Goal: Information Seeking & Learning: Learn about a topic

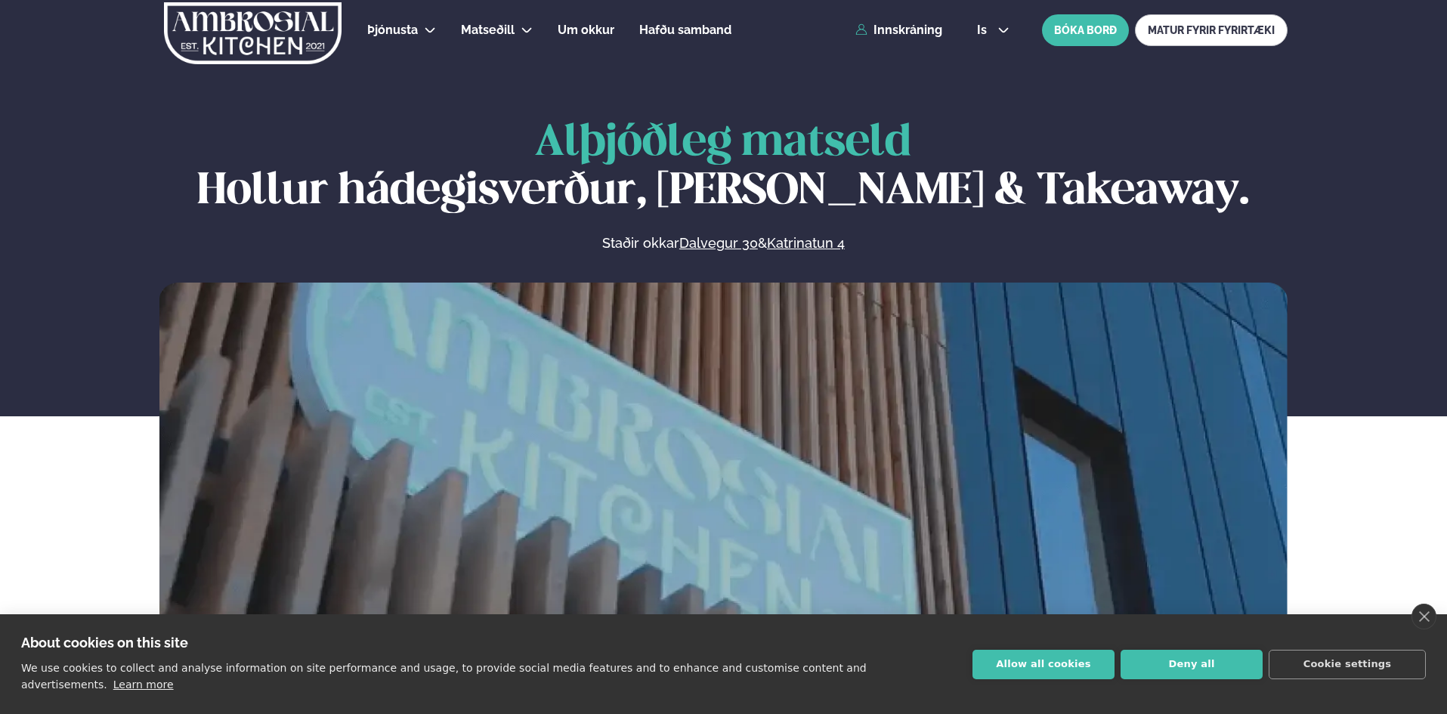
scroll to position [705, 0]
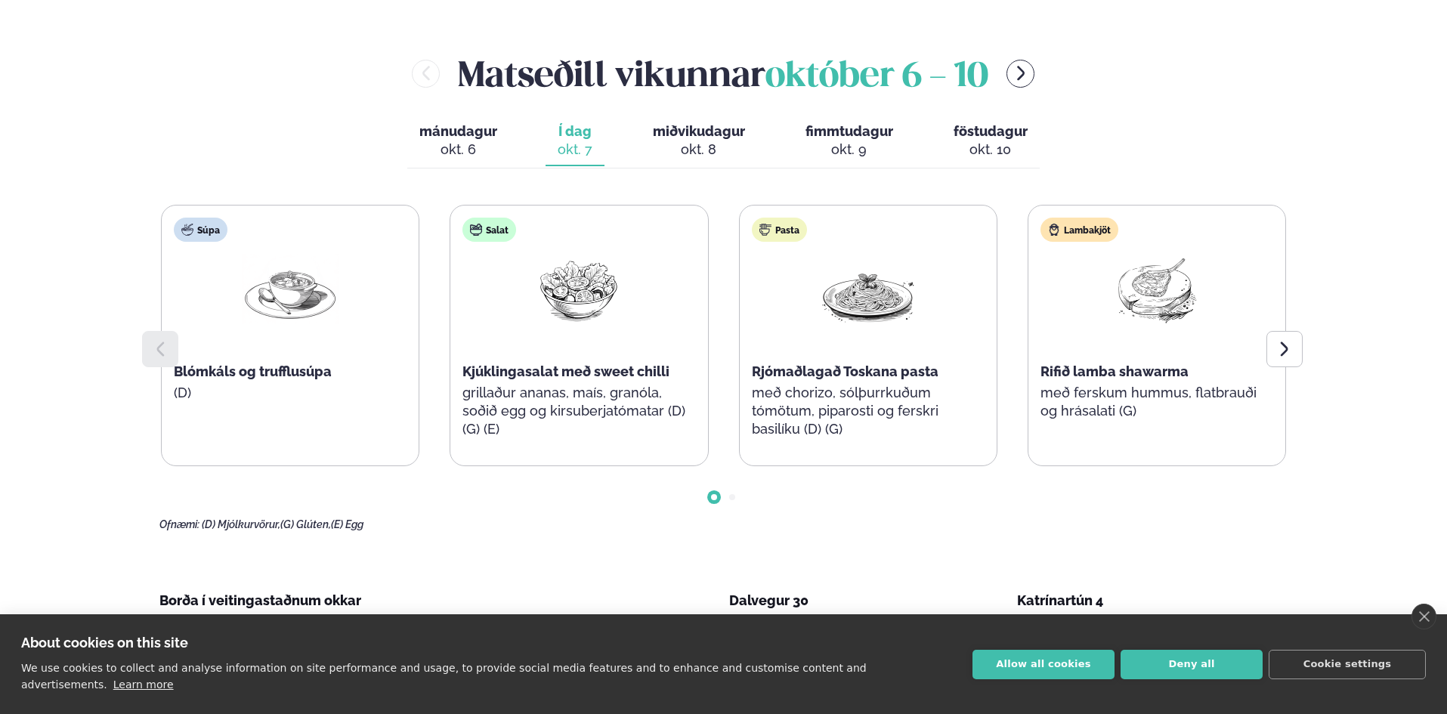
click at [702, 143] on div "okt. 8" at bounding box center [699, 150] width 92 height 18
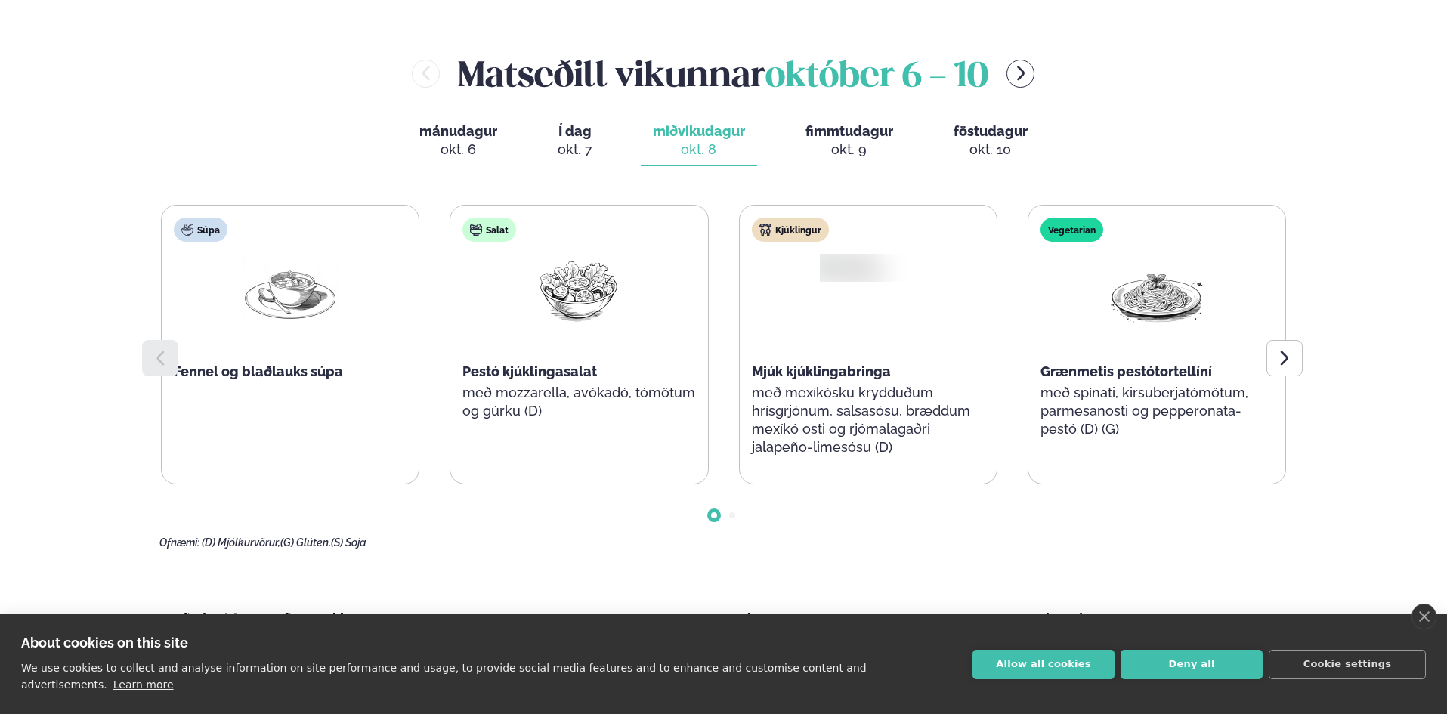
click at [564, 141] on button "Í dag Í d. [DATE]" at bounding box center [575, 141] width 59 height 50
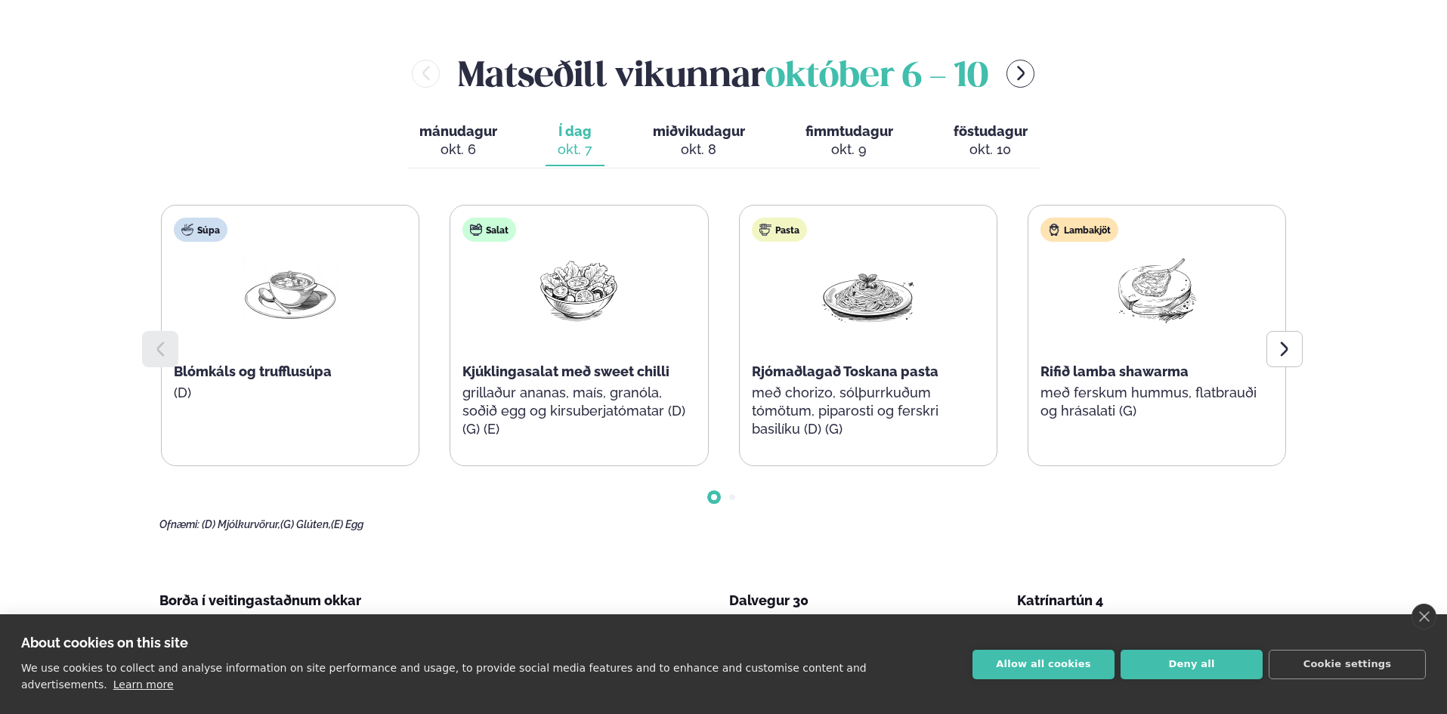
click at [714, 142] on div "okt. 8" at bounding box center [699, 150] width 92 height 18
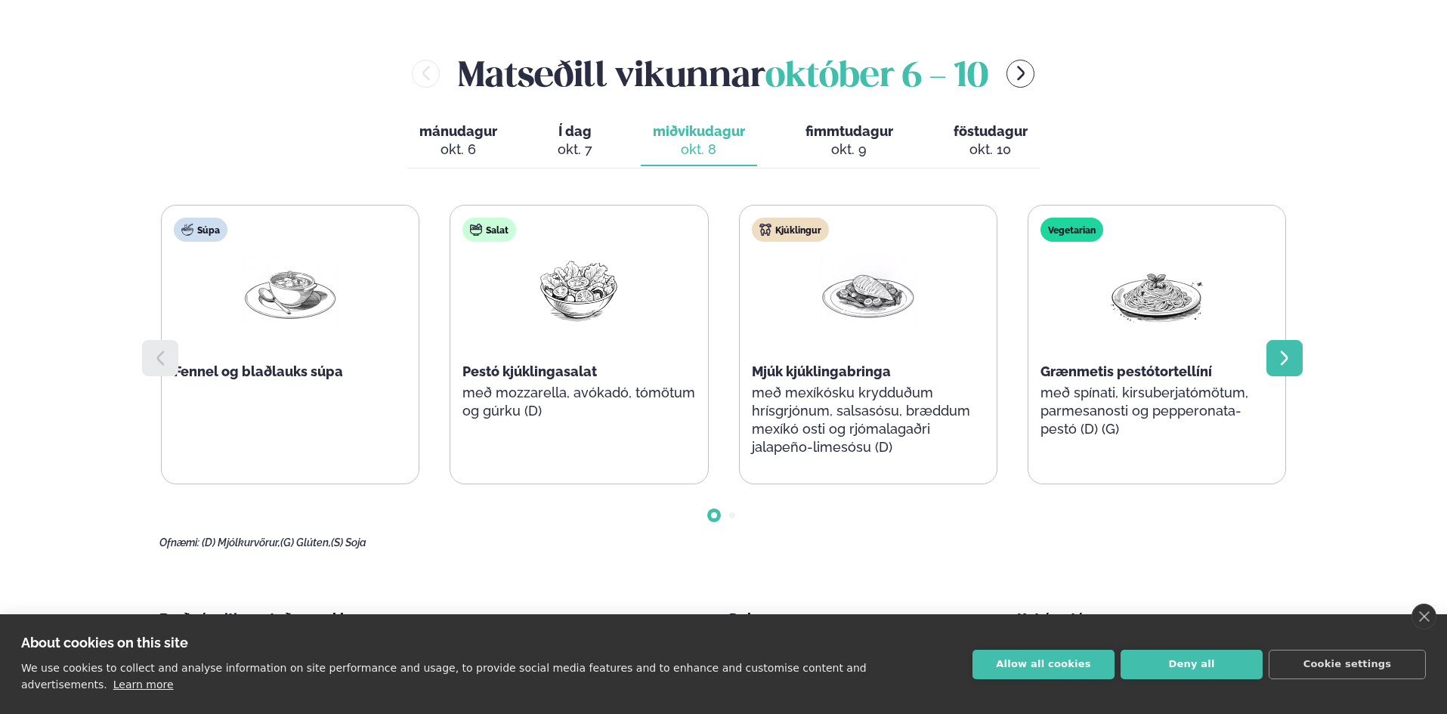
click at [1291, 361] on icon at bounding box center [1284, 358] width 18 height 18
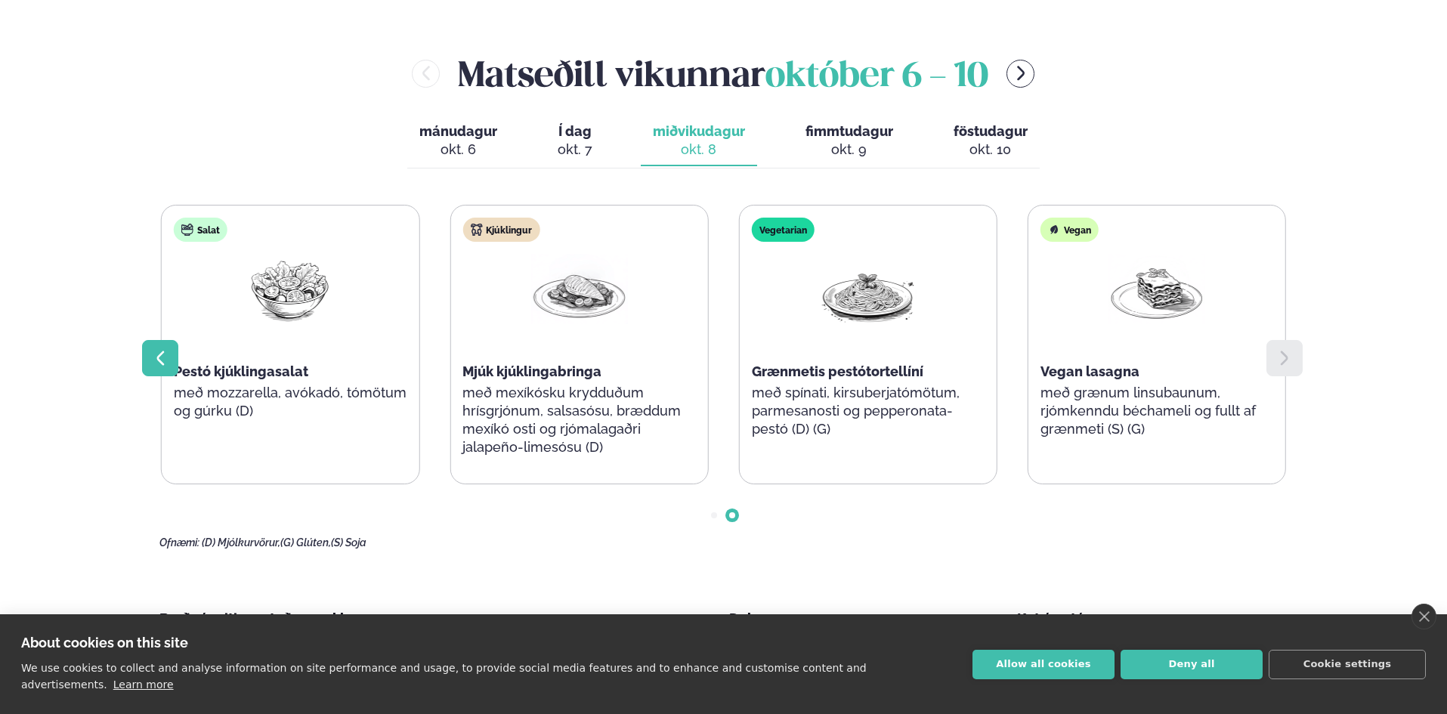
click at [157, 352] on icon at bounding box center [160, 358] width 18 height 18
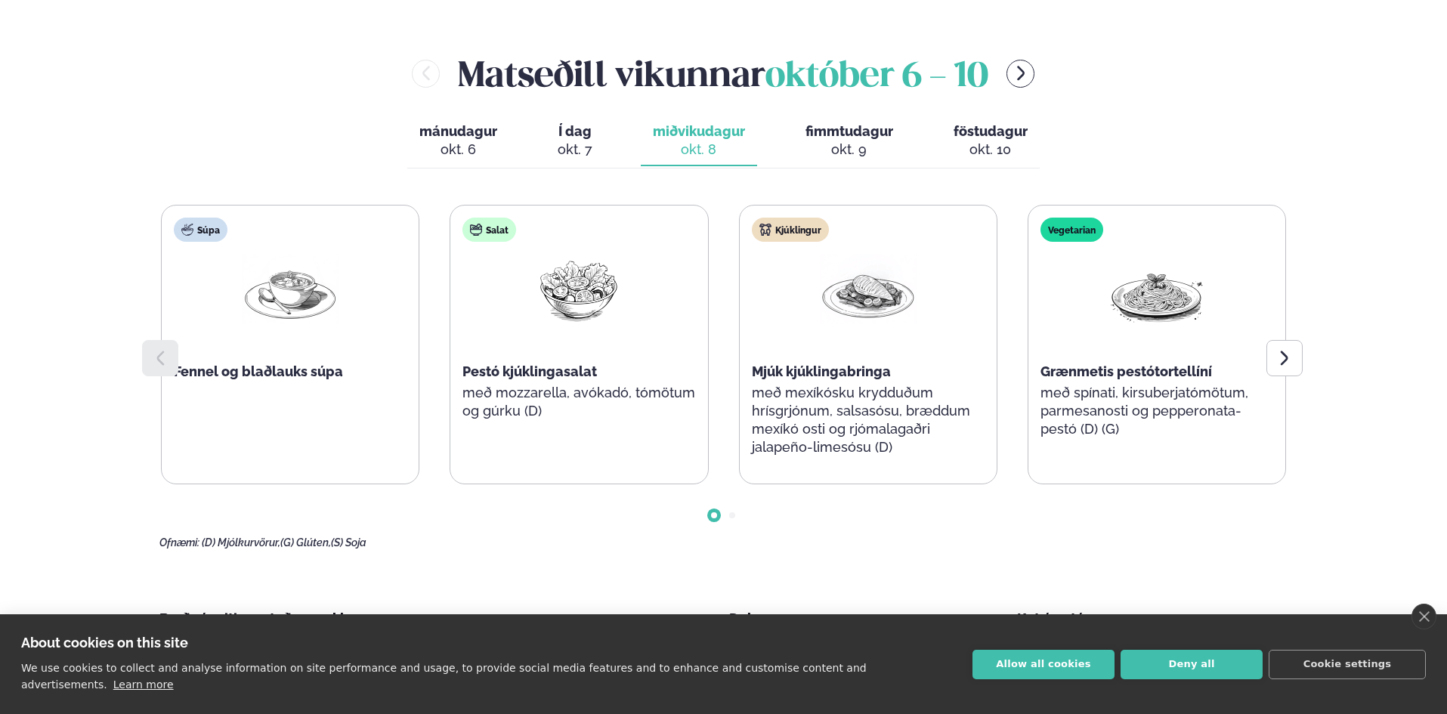
click at [846, 151] on div "okt. 9" at bounding box center [849, 150] width 88 height 18
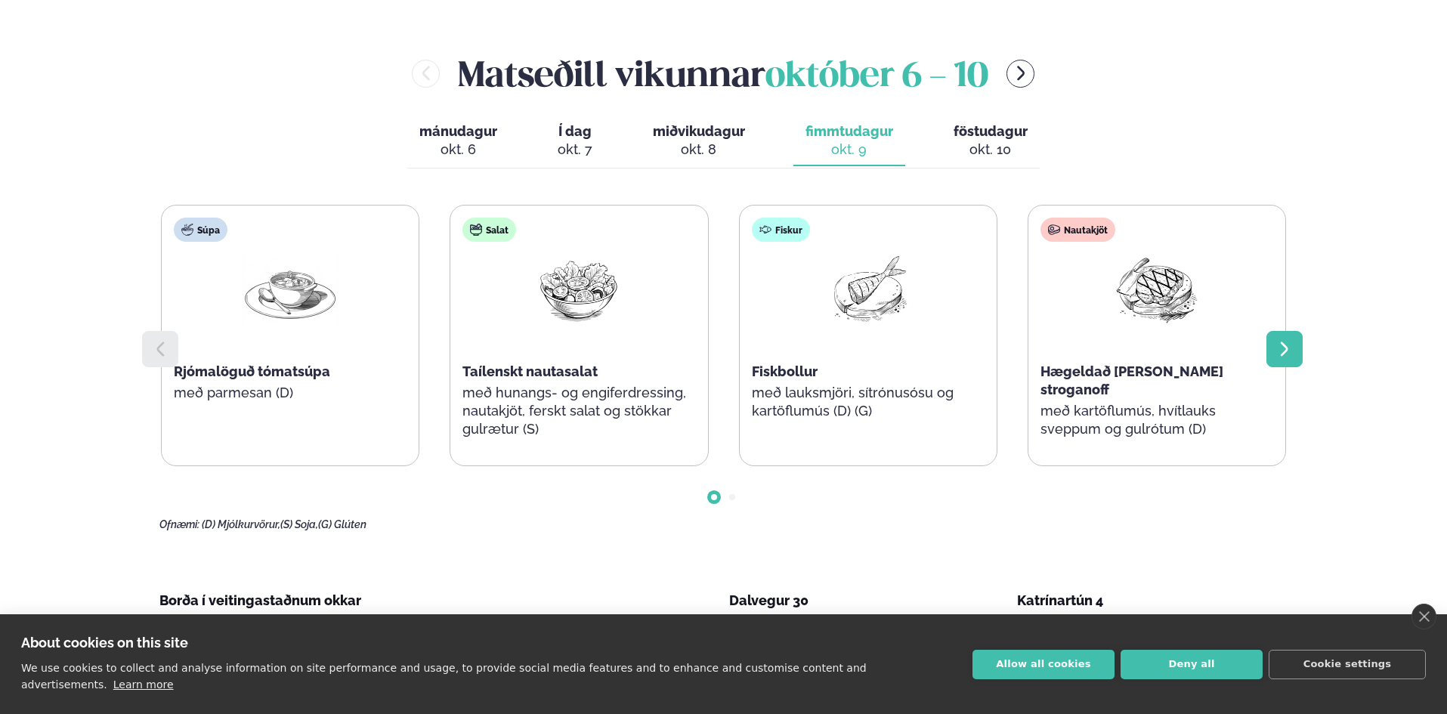
click at [1283, 354] on icon at bounding box center [1284, 349] width 8 height 14
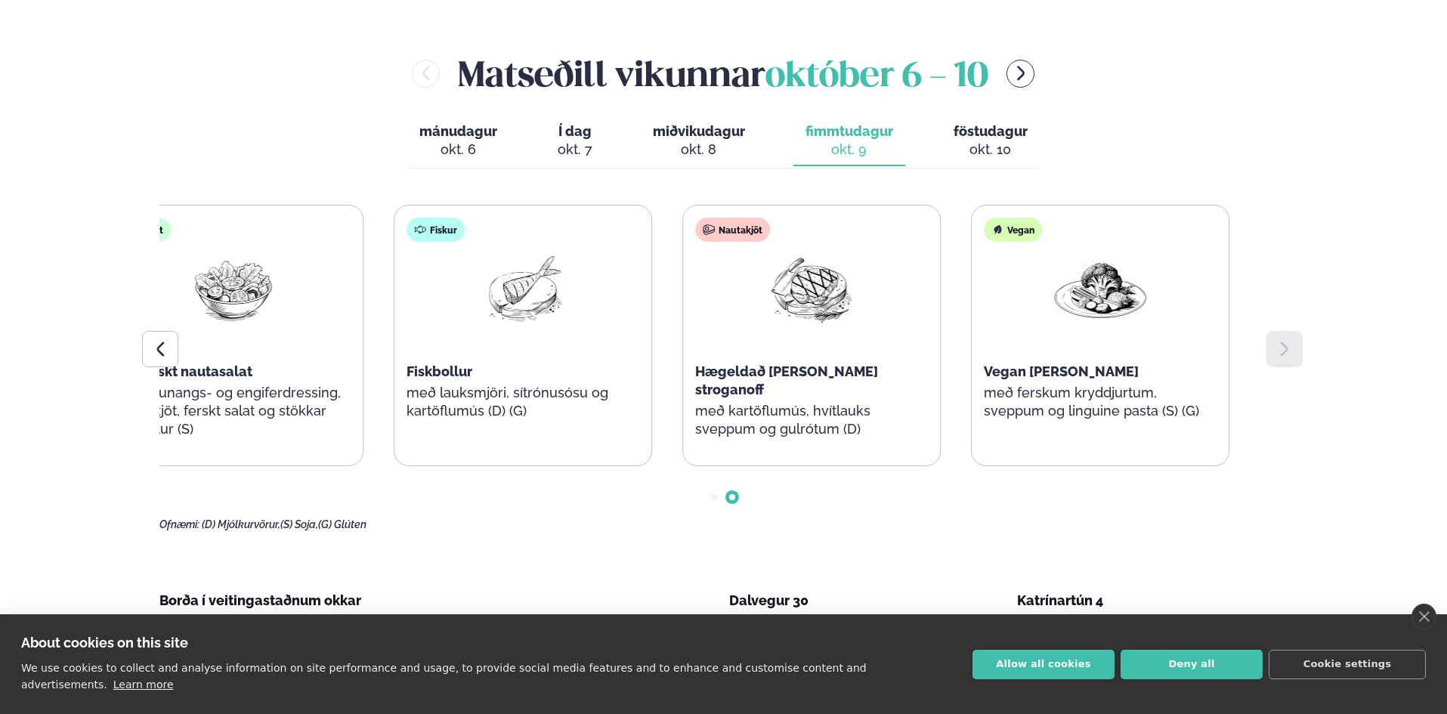
click at [820, 377] on div "Hægeldað [PERSON_NAME] stroganoff" at bounding box center [811, 381] width 233 height 36
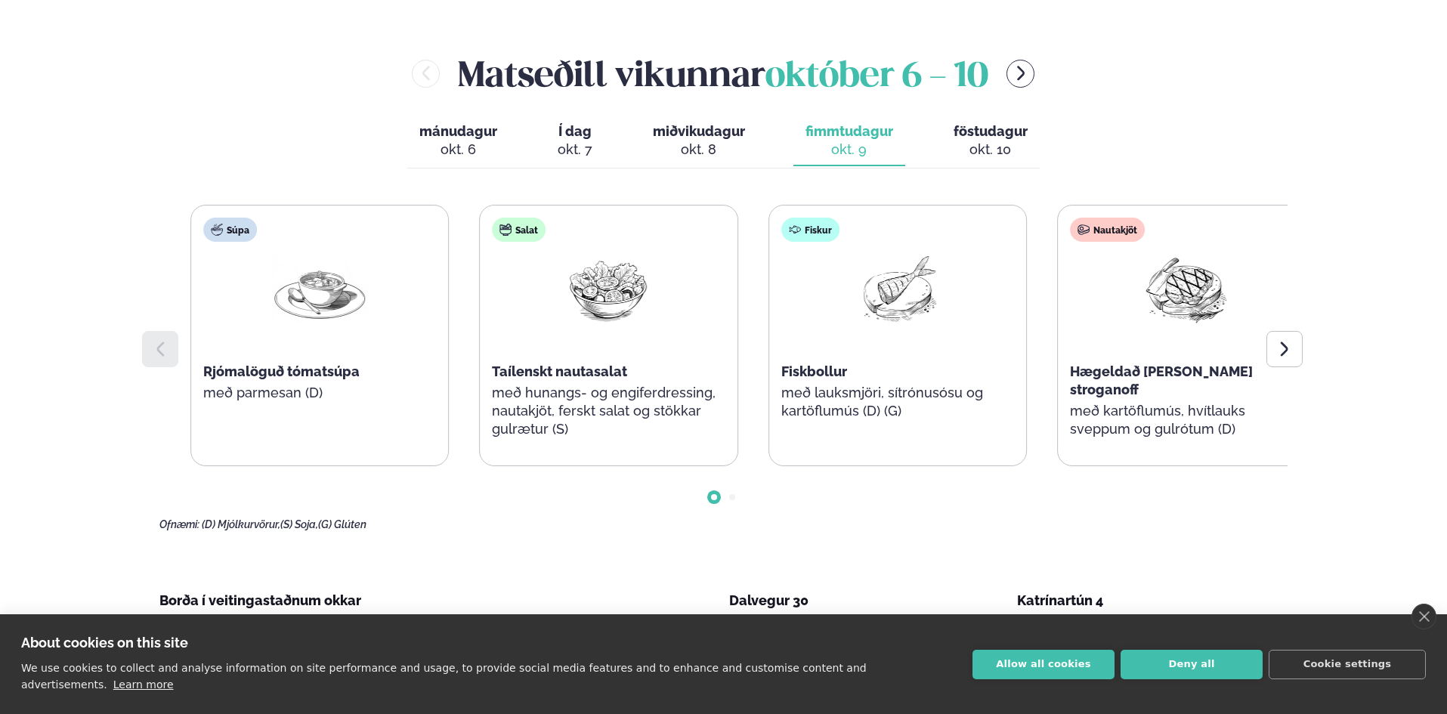
click at [1215, 368] on span "Hægeldað [PERSON_NAME] stroganoff" at bounding box center [1161, 380] width 183 height 34
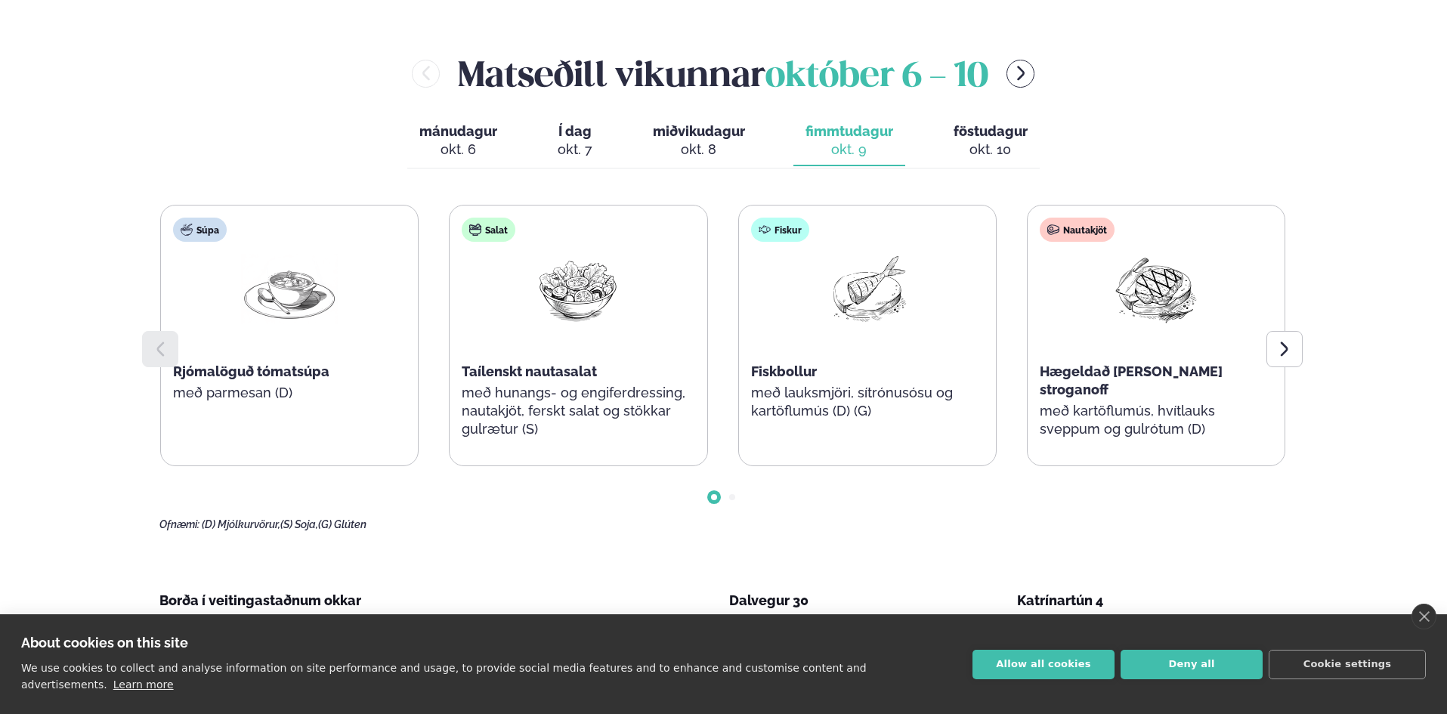
click at [1204, 373] on span "Hægeldað [PERSON_NAME] stroganoff" at bounding box center [1131, 380] width 183 height 34
click at [1316, 373] on div "Vegan Vegan [PERSON_NAME] með ferskum kryddjurtum, sveppum og linguine pasta (S…" at bounding box center [1444, 327] width 257 height 242
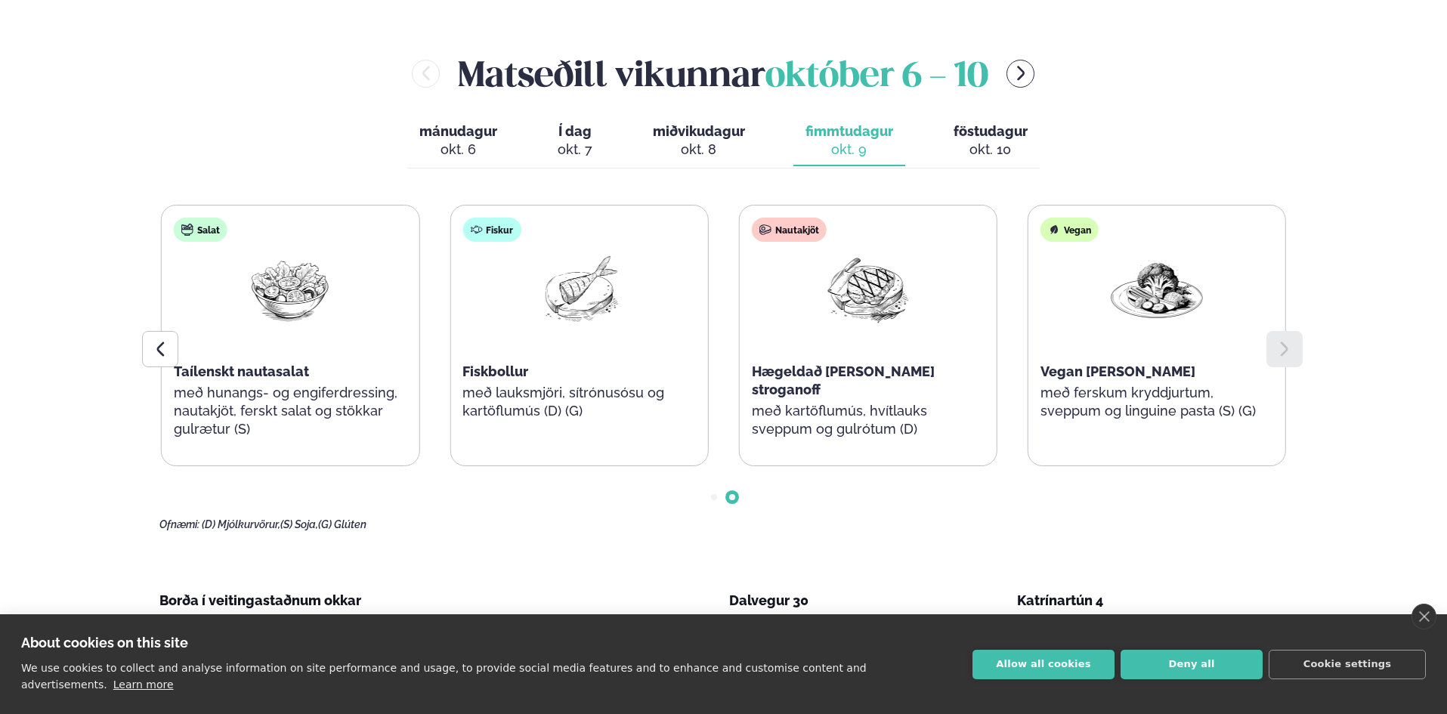
click at [892, 376] on span "Hægeldað [PERSON_NAME] stroganoff" at bounding box center [843, 380] width 183 height 34
click at [895, 375] on span "Hægeldað [PERSON_NAME] stroganoff" at bounding box center [843, 380] width 183 height 34
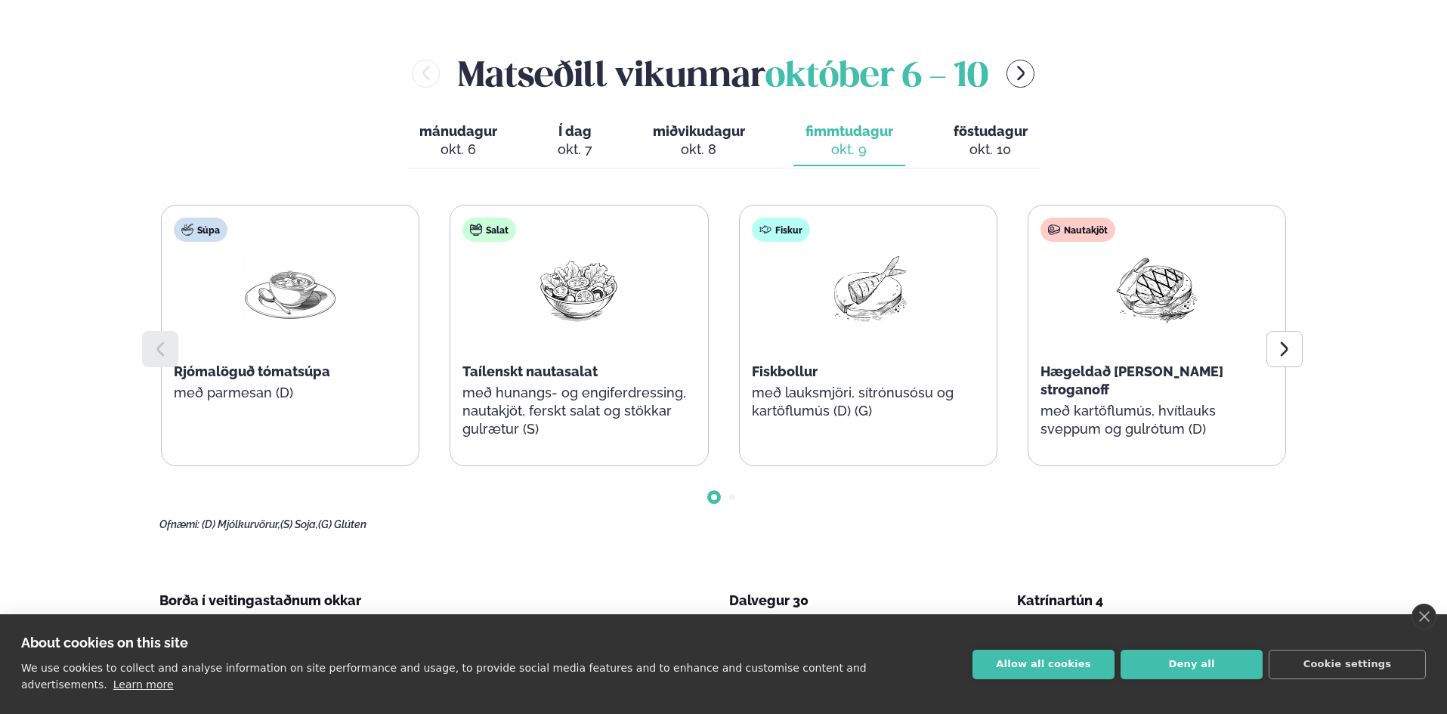
click at [1294, 349] on div at bounding box center [1284, 349] width 36 height 36
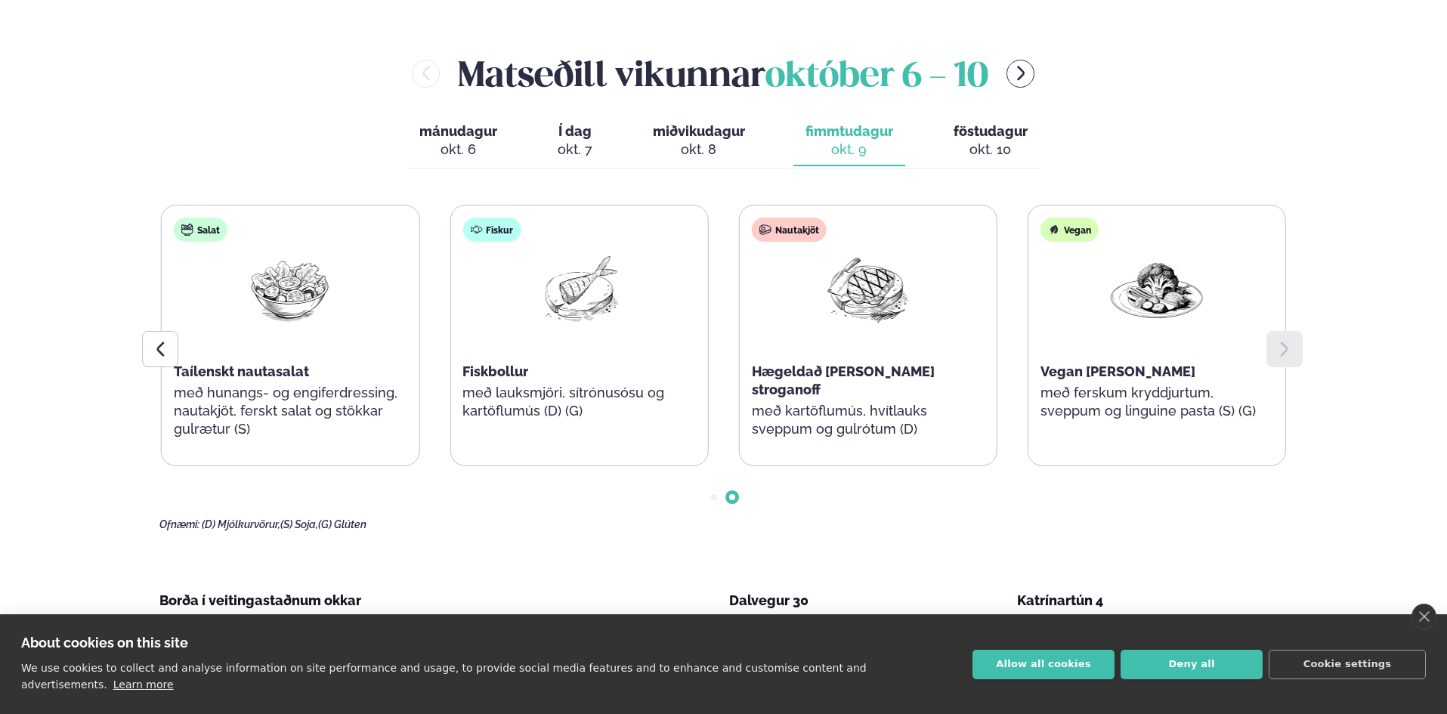
click at [996, 144] on div "okt. 10" at bounding box center [991, 150] width 74 height 18
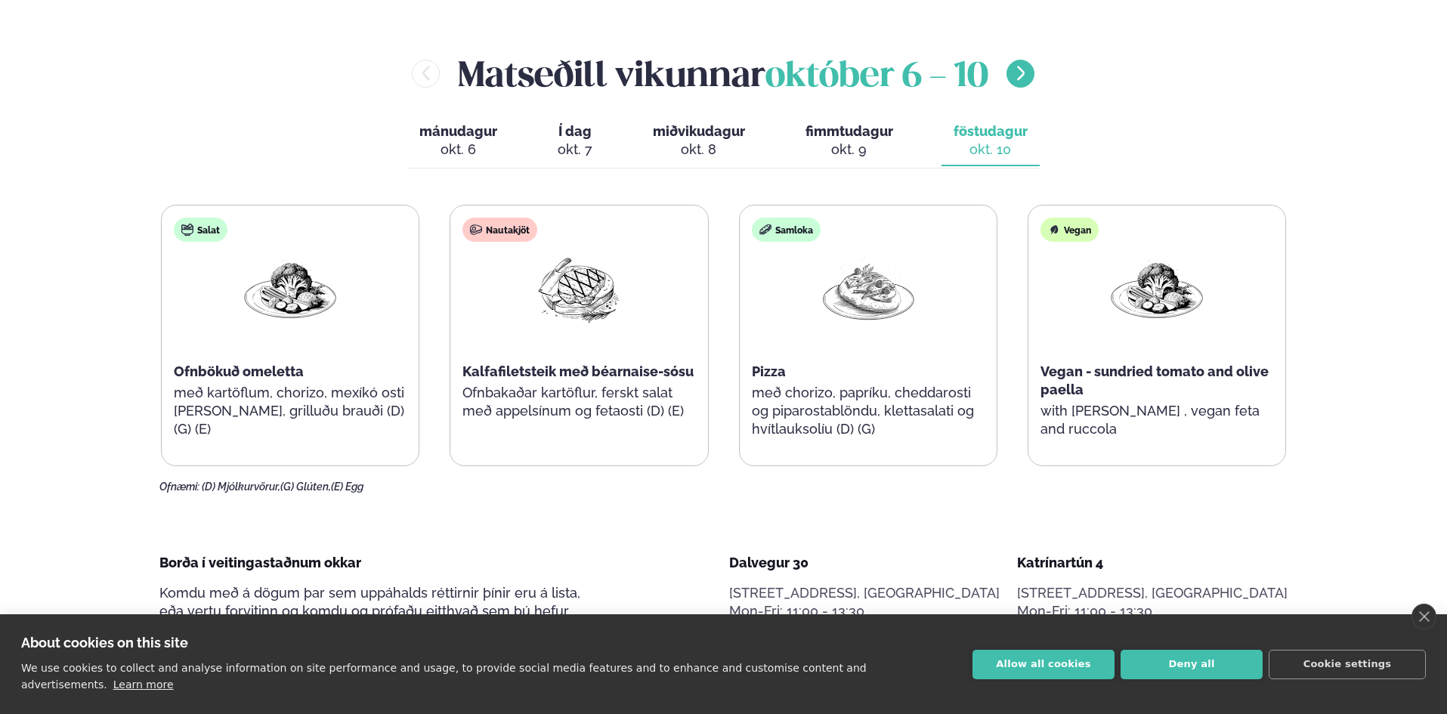
click at [1028, 77] on icon "menu-btn-right" at bounding box center [1021, 73] width 18 height 18
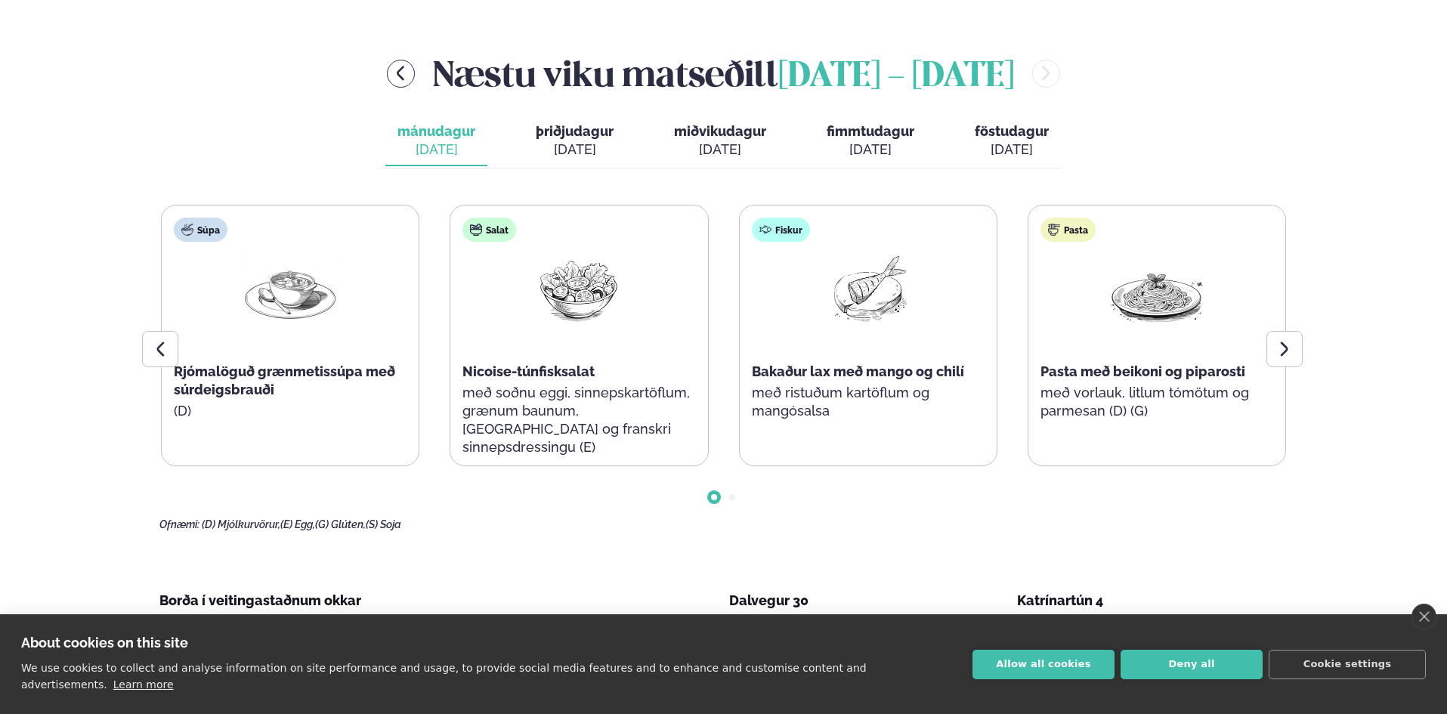
click at [436, 133] on span "mánudagur" at bounding box center [436, 131] width 78 height 16
click at [1298, 351] on div at bounding box center [1284, 349] width 36 height 36
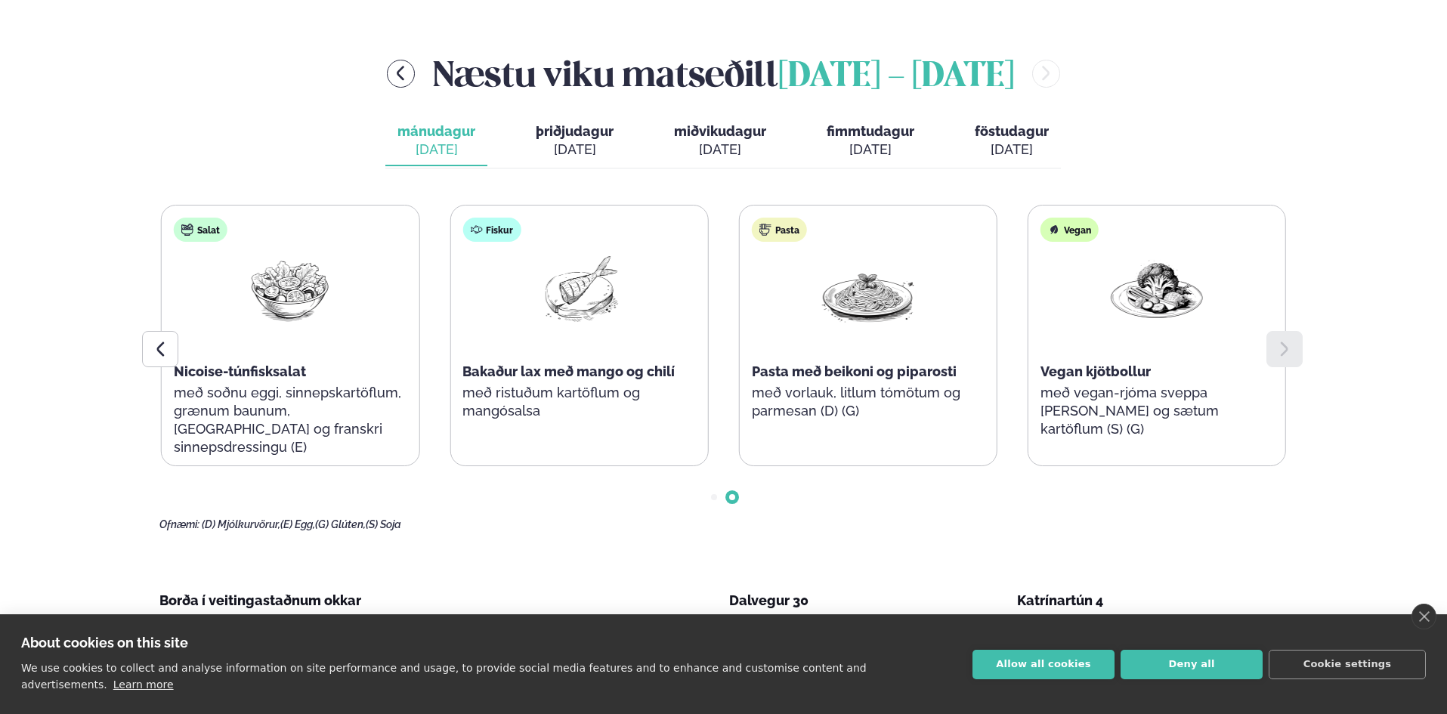
click at [576, 128] on span "þriðjudagur" at bounding box center [575, 131] width 78 height 16
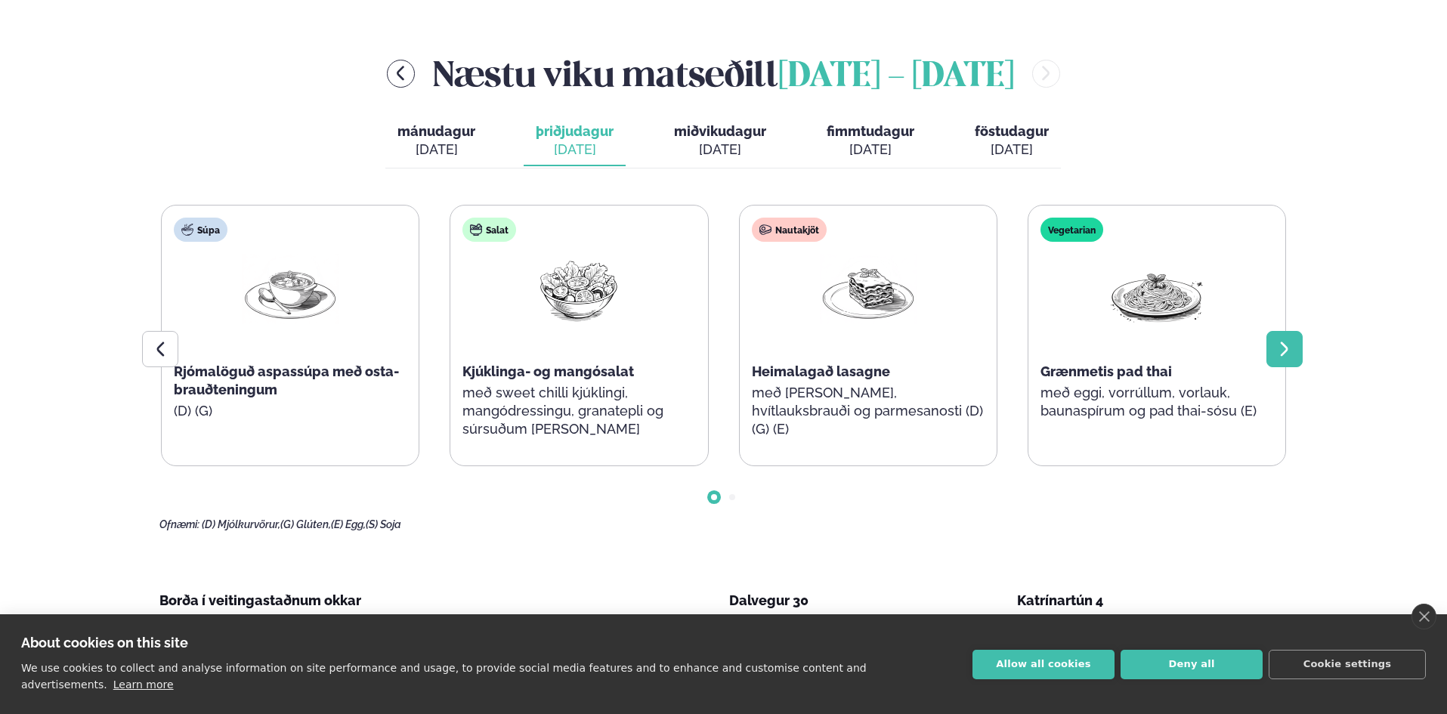
click at [1295, 355] on div at bounding box center [1284, 349] width 36 height 36
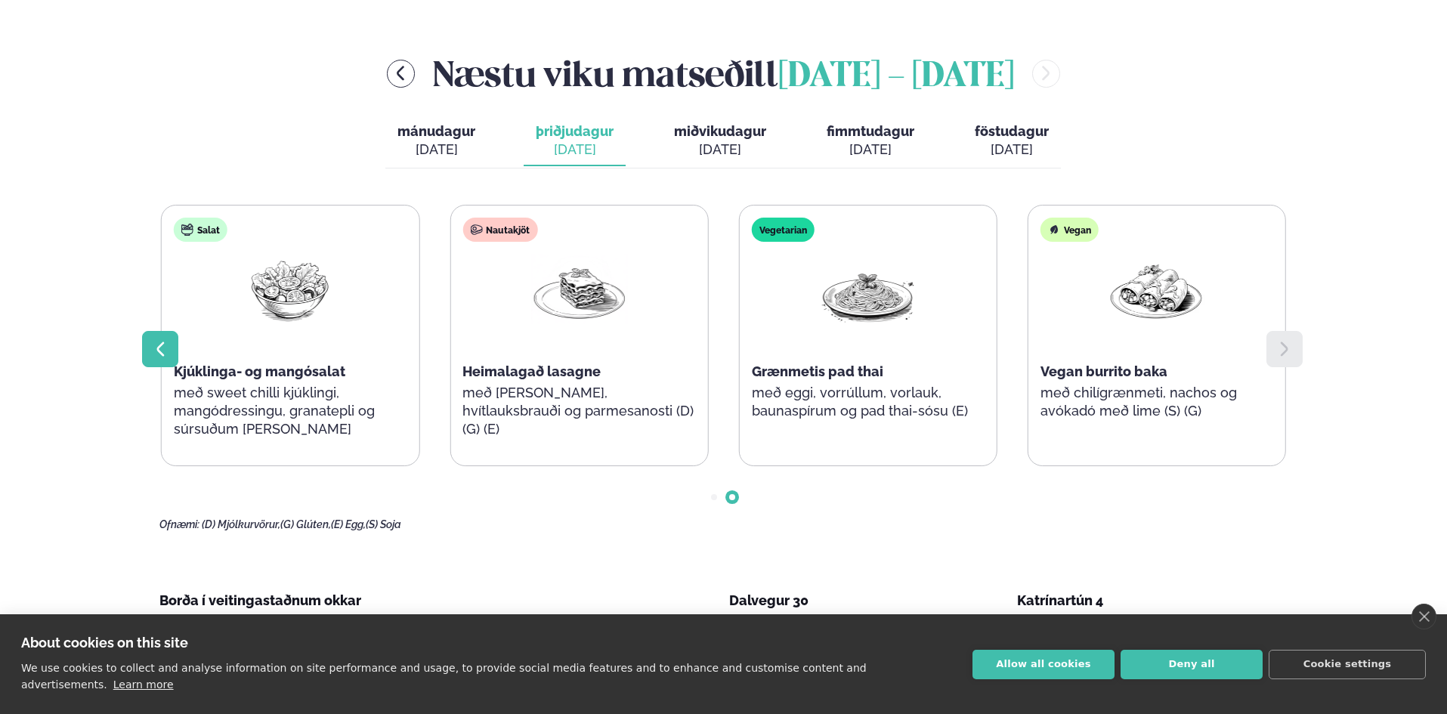
click at [154, 354] on icon at bounding box center [160, 349] width 18 height 18
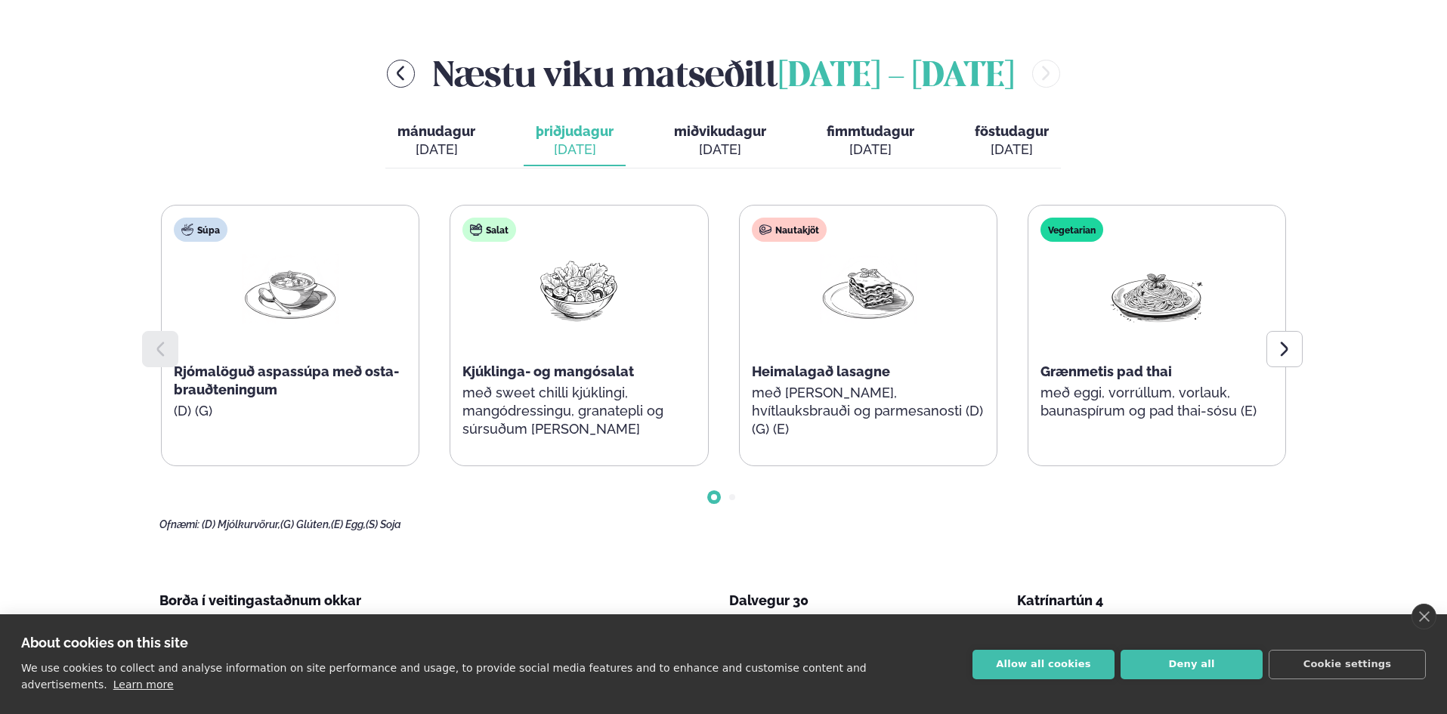
click at [727, 156] on div "[DATE]" at bounding box center [720, 150] width 92 height 18
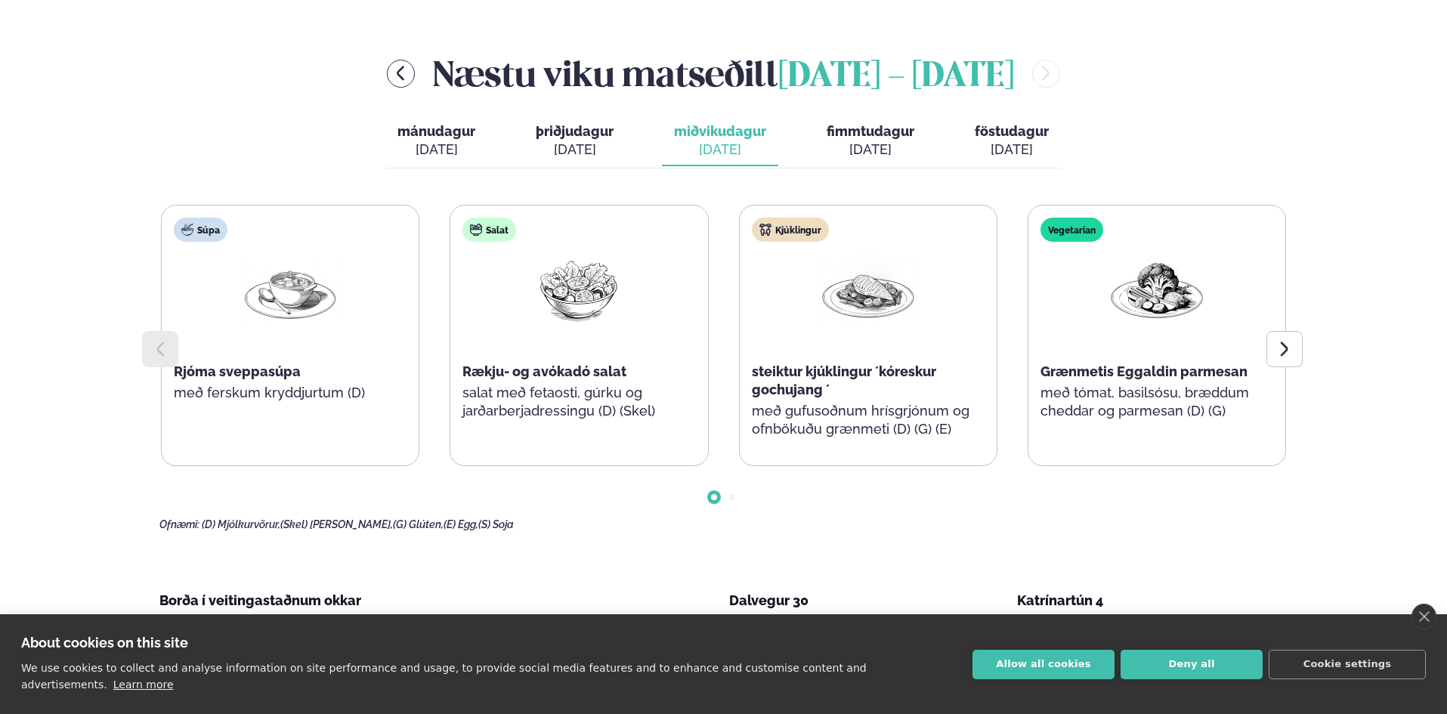
click at [602, 129] on span "þriðjudagur" at bounding box center [575, 131] width 78 height 16
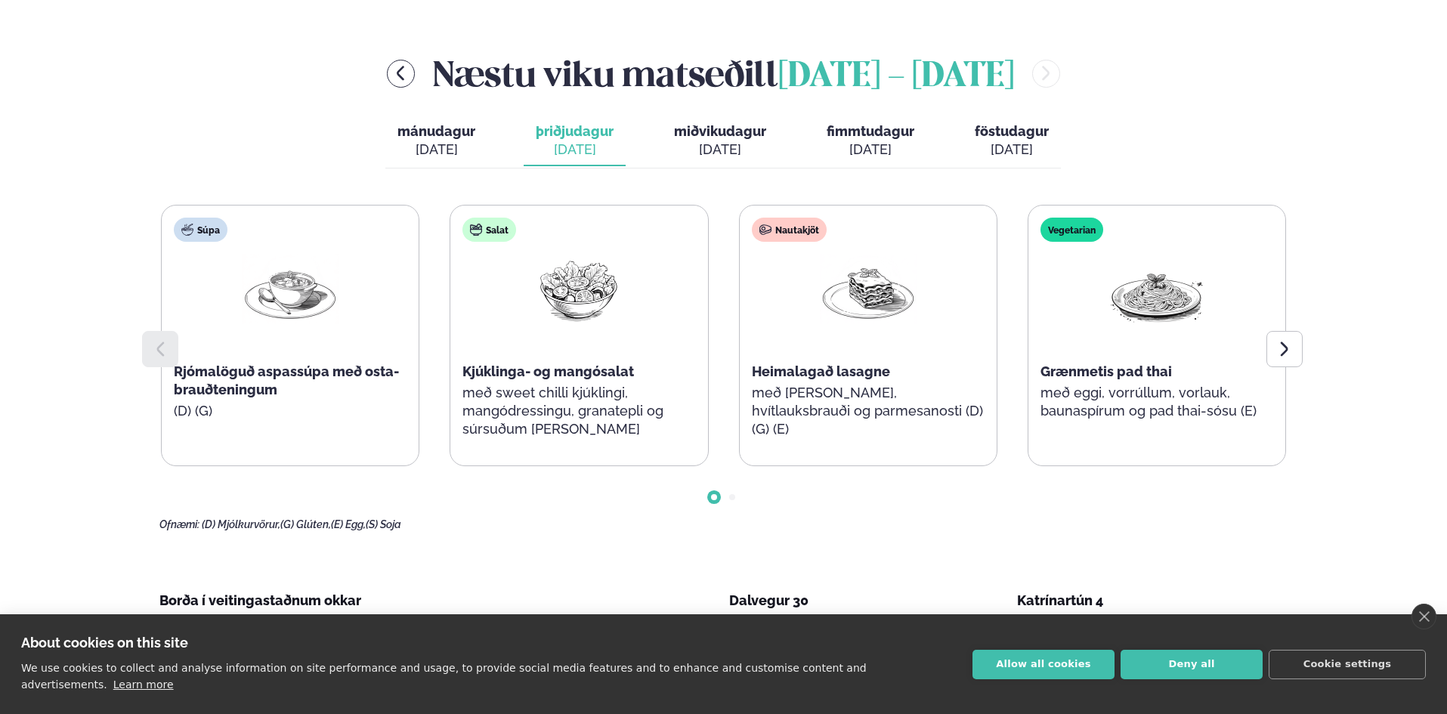
click at [720, 131] on span "miðvikudagur" at bounding box center [720, 131] width 92 height 16
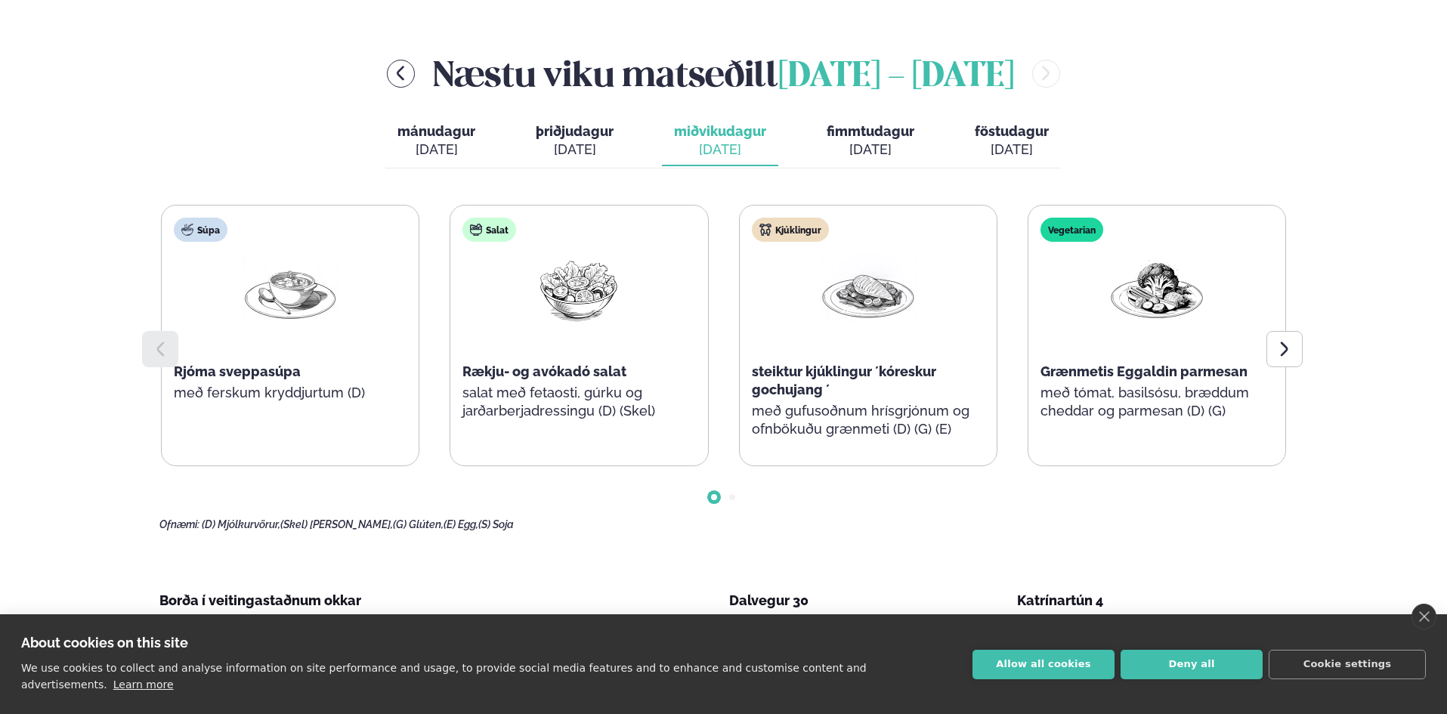
click at [590, 138] on span "þriðjudagur" at bounding box center [575, 131] width 78 height 16
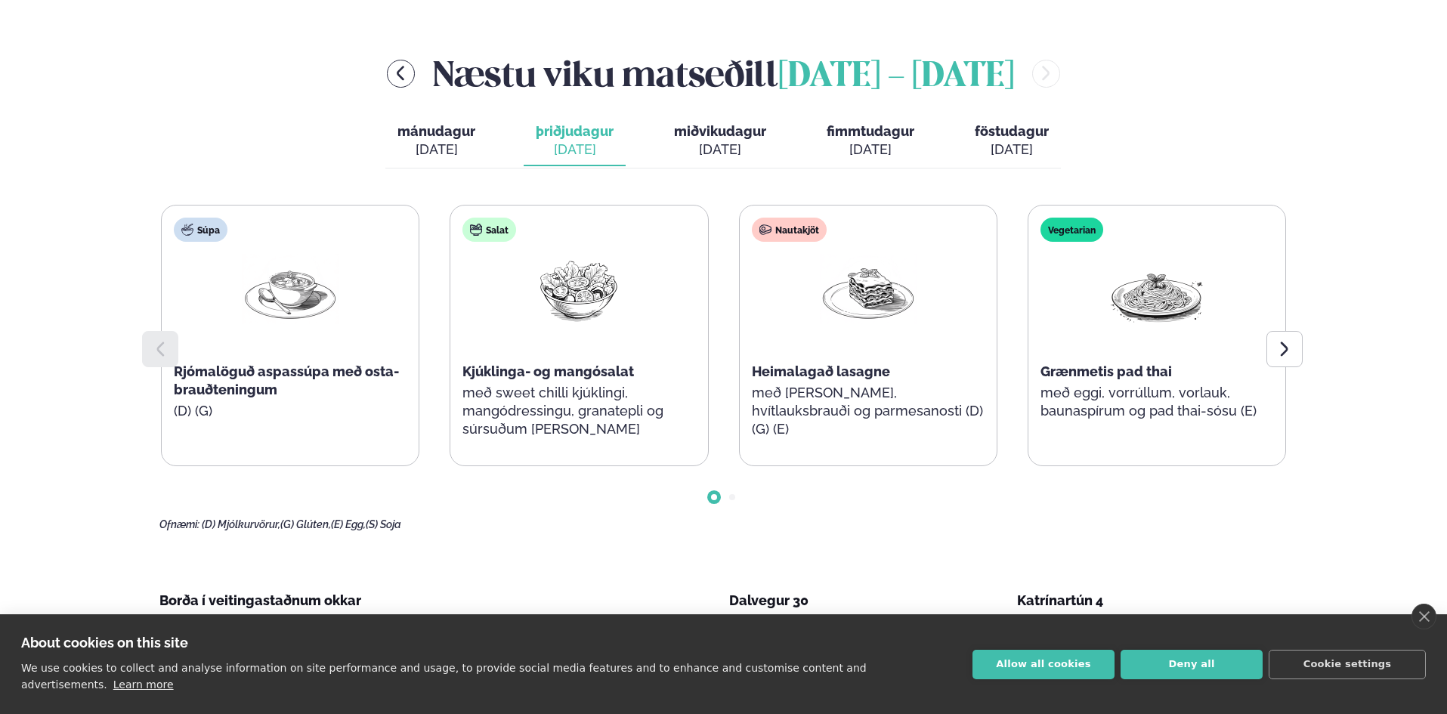
click at [722, 156] on div "[DATE]" at bounding box center [720, 150] width 92 height 18
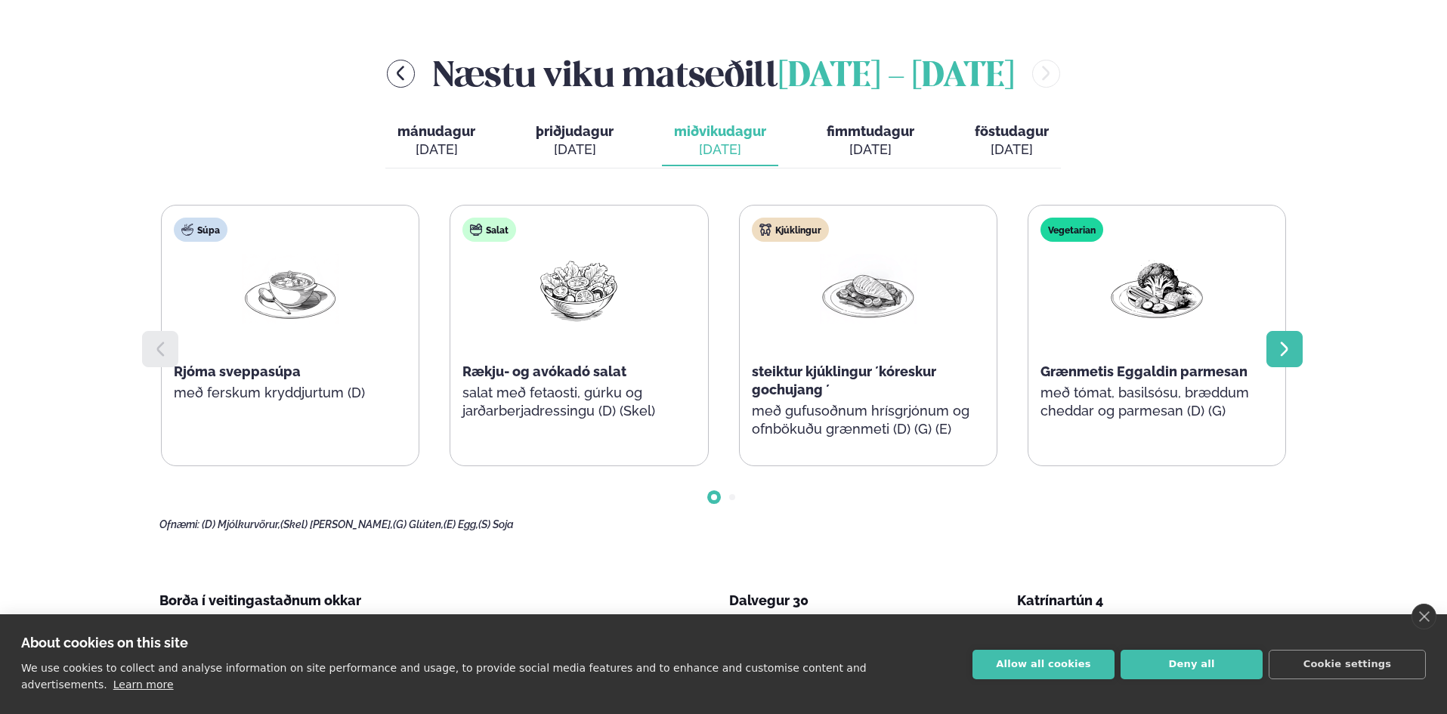
click at [1278, 342] on icon at bounding box center [1284, 349] width 18 height 18
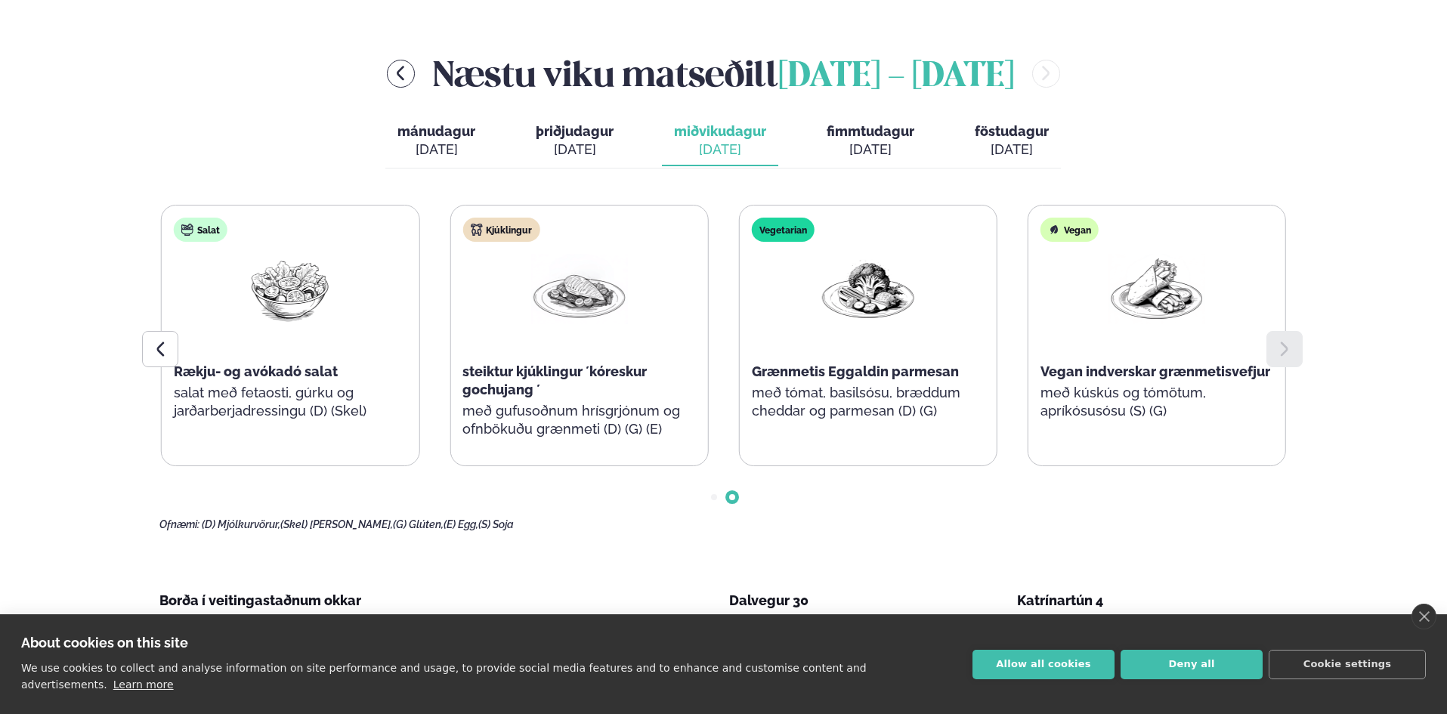
click at [1278, 342] on icon at bounding box center [1284, 349] width 18 height 18
click at [846, 125] on span "fimmtudagur" at bounding box center [871, 131] width 88 height 16
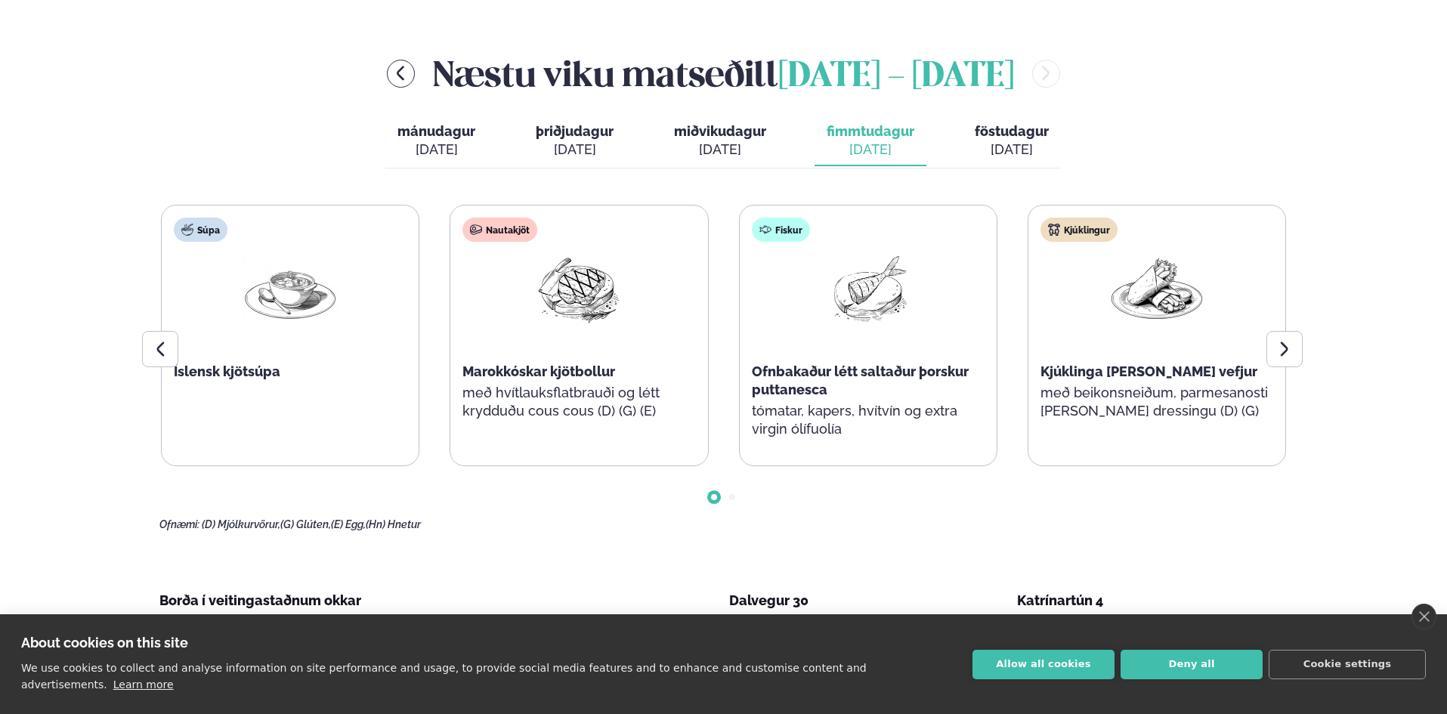
click at [1019, 149] on div "[DATE]" at bounding box center [1012, 150] width 74 height 18
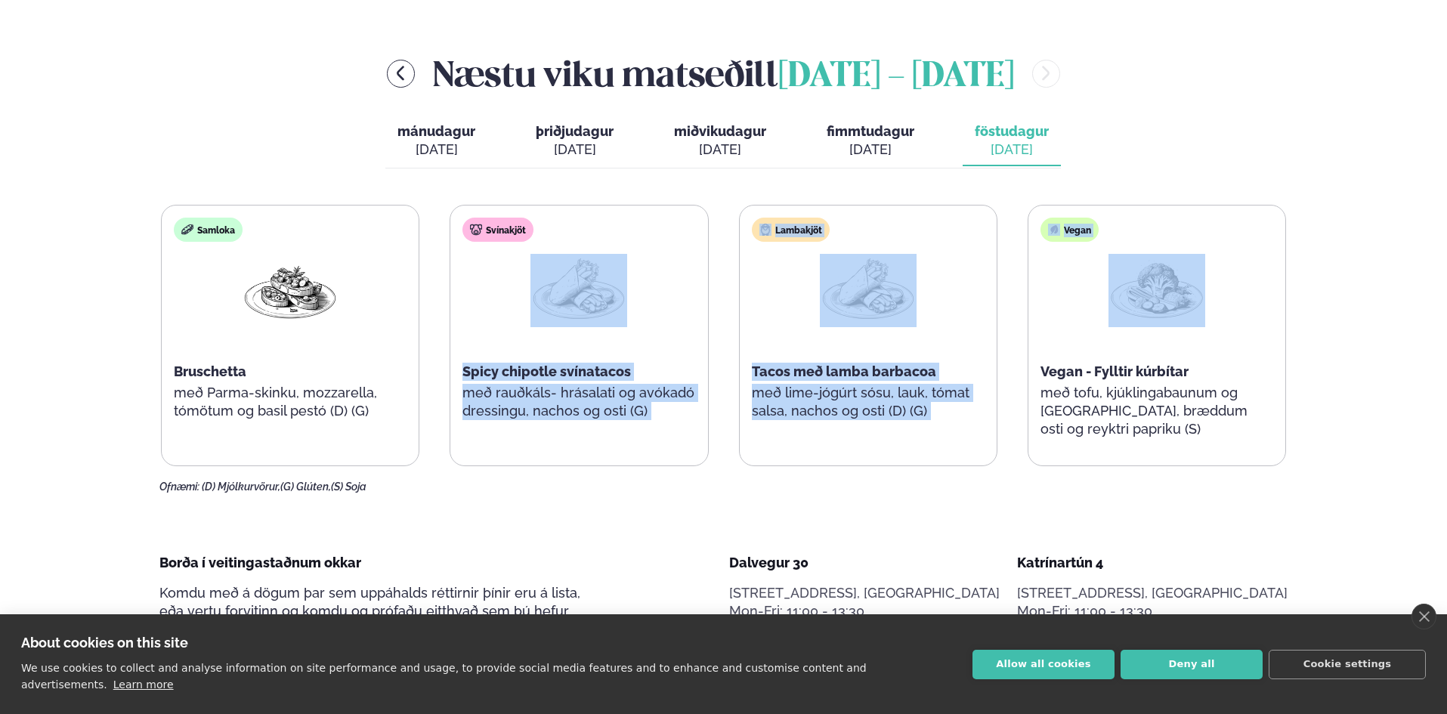
drag, startPoint x: 1289, startPoint y: 336, endPoint x: 493, endPoint y: 321, distance: 796.5
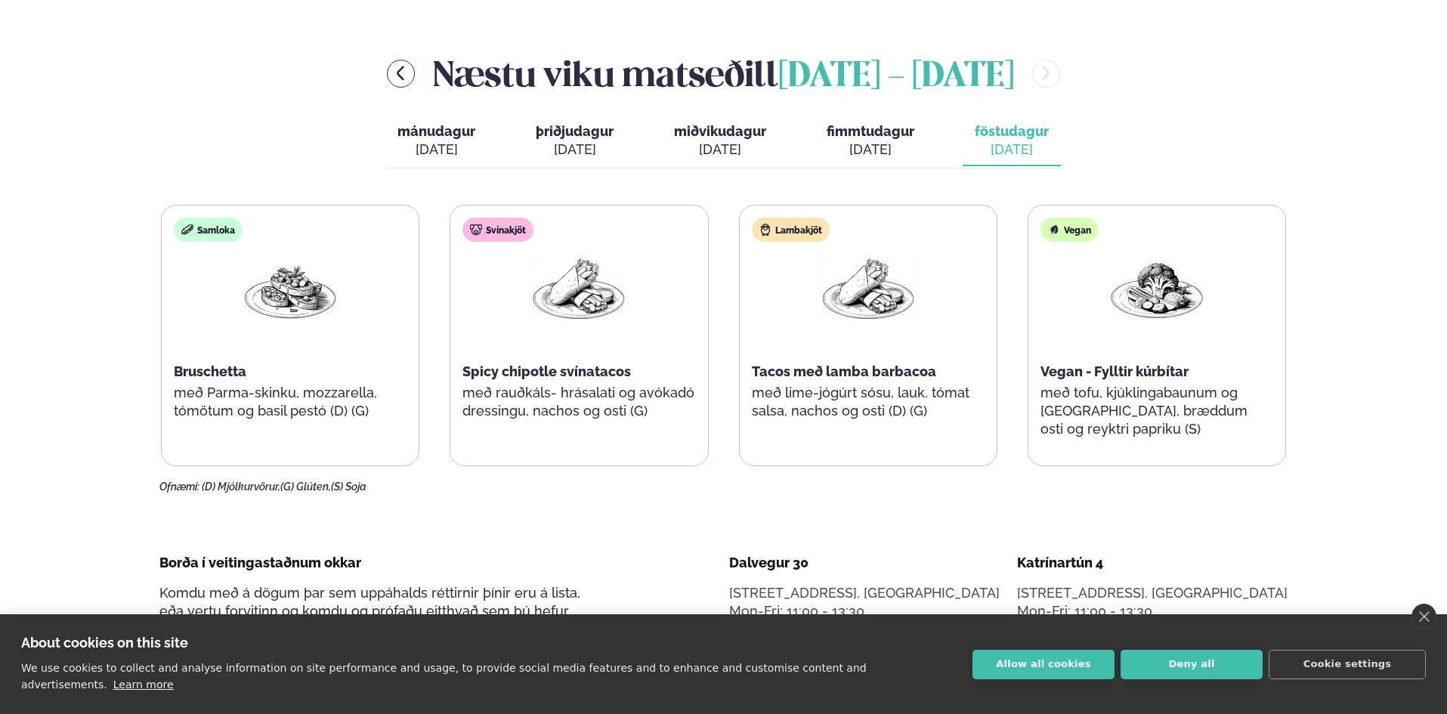
click at [410, 85] on div "Næstu [PERSON_NAME] matseðill [DATE] - [DATE]" at bounding box center [723, 73] width 1128 height 49
click at [400, 80] on icon "menu-btn-left" at bounding box center [401, 73] width 8 height 14
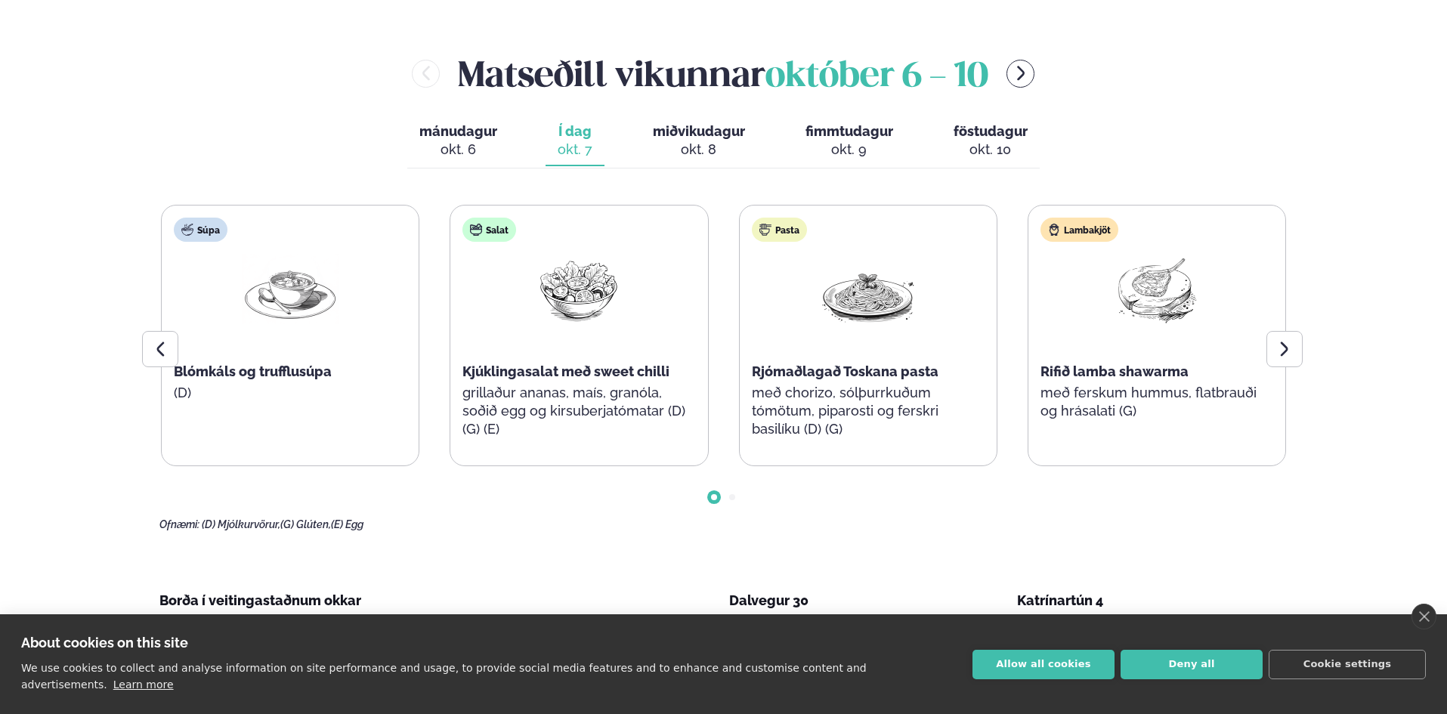
click at [1002, 163] on button "föstudagur fös. [DATE]" at bounding box center [990, 141] width 98 height 50
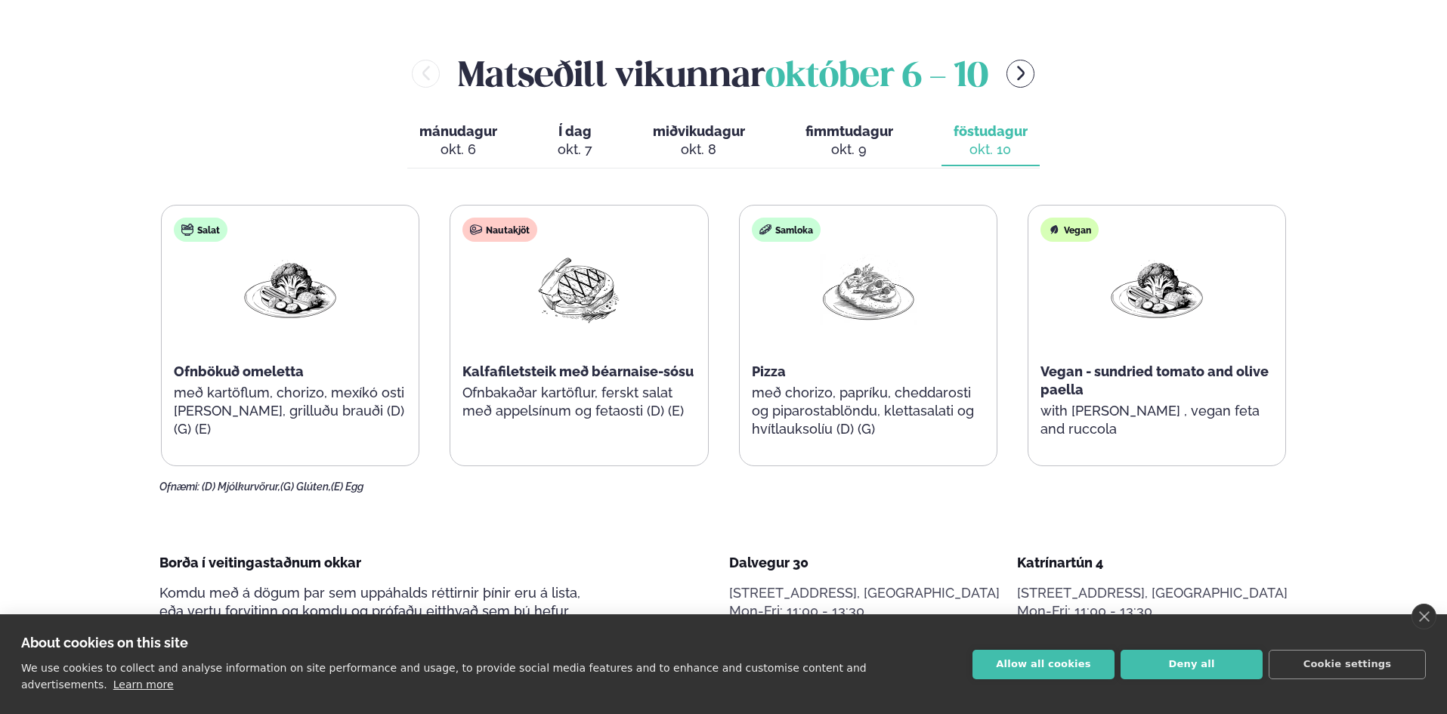
click at [869, 141] on button "fimmtudagur fim. [DATE]" at bounding box center [849, 141] width 112 height 50
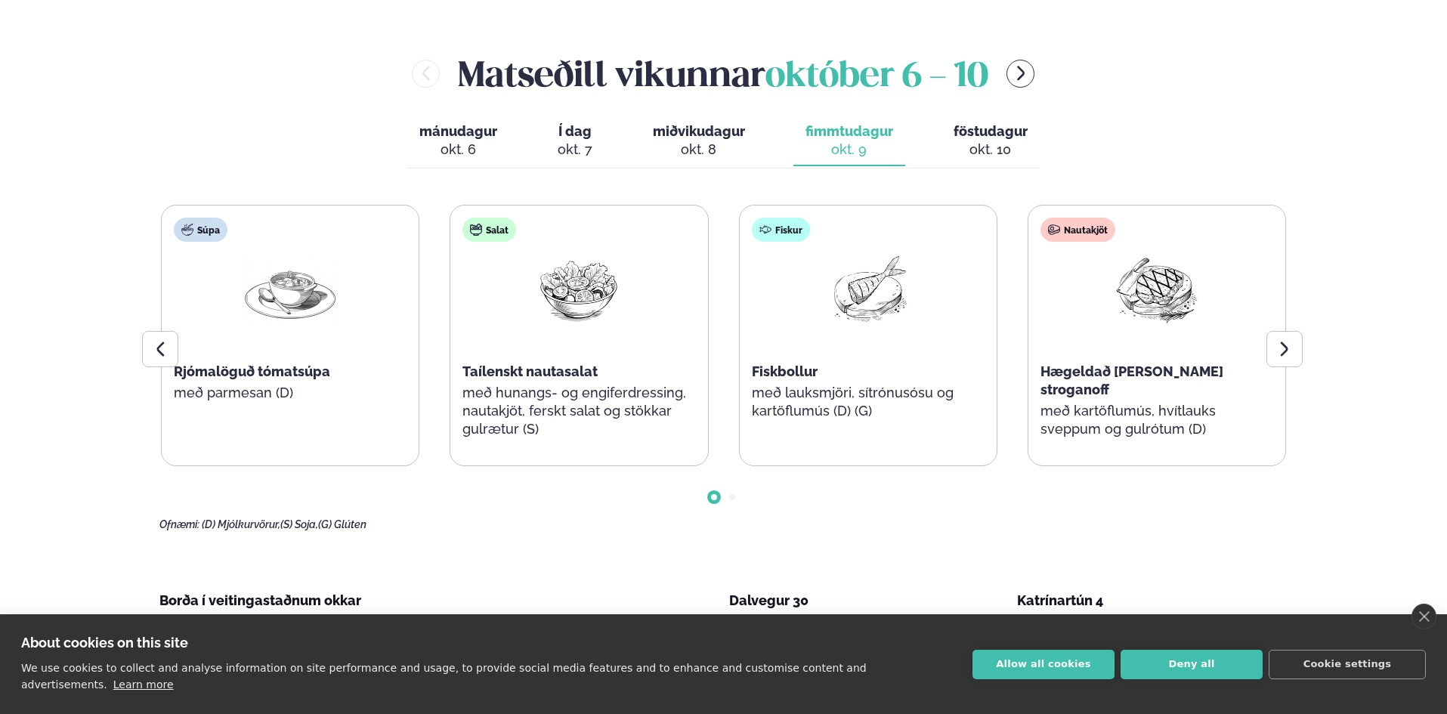
click at [709, 128] on span "miðvikudagur" at bounding box center [699, 131] width 92 height 16
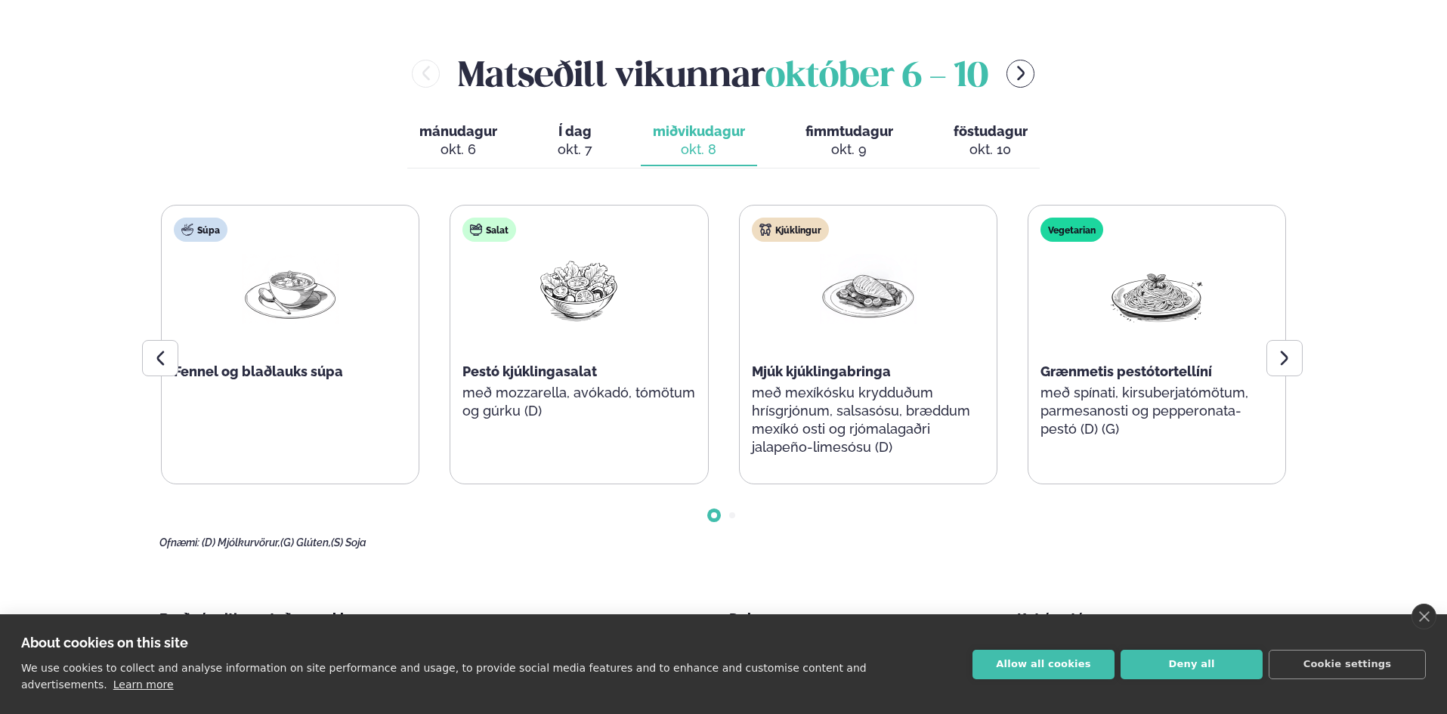
click at [855, 124] on span "fimmtudagur" at bounding box center [849, 131] width 88 height 16
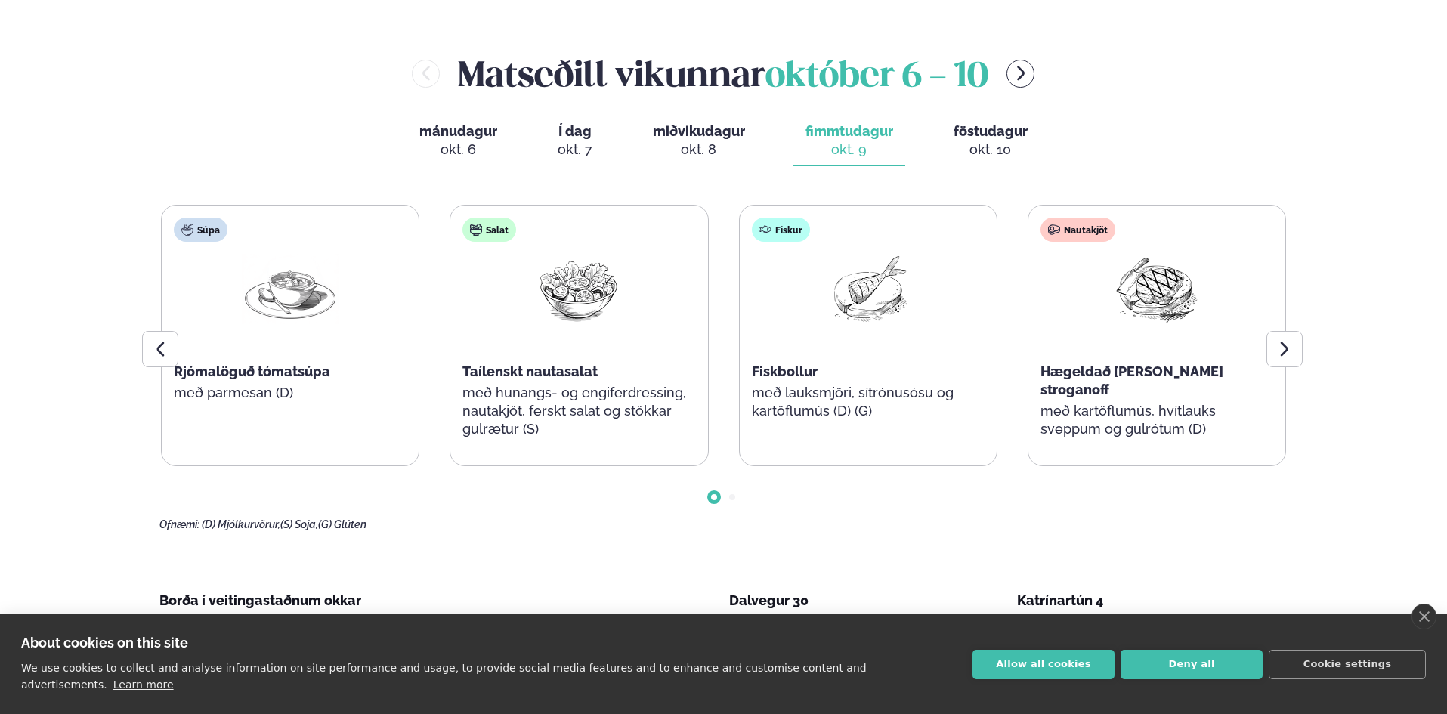
click at [966, 126] on span "föstudagur" at bounding box center [991, 131] width 74 height 16
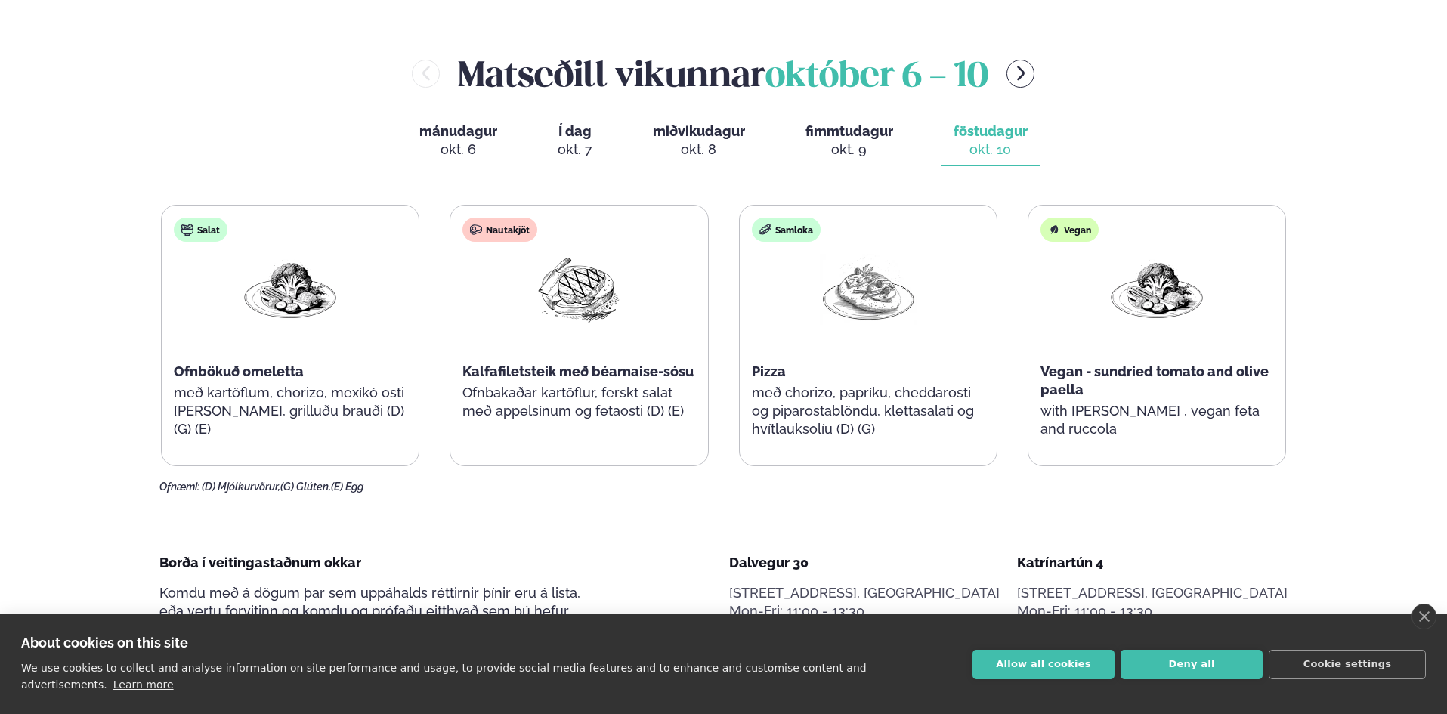
drag, startPoint x: 697, startPoint y: 144, endPoint x: 709, endPoint y: 146, distance: 12.2
click at [697, 145] on div "okt. 8" at bounding box center [699, 150] width 92 height 18
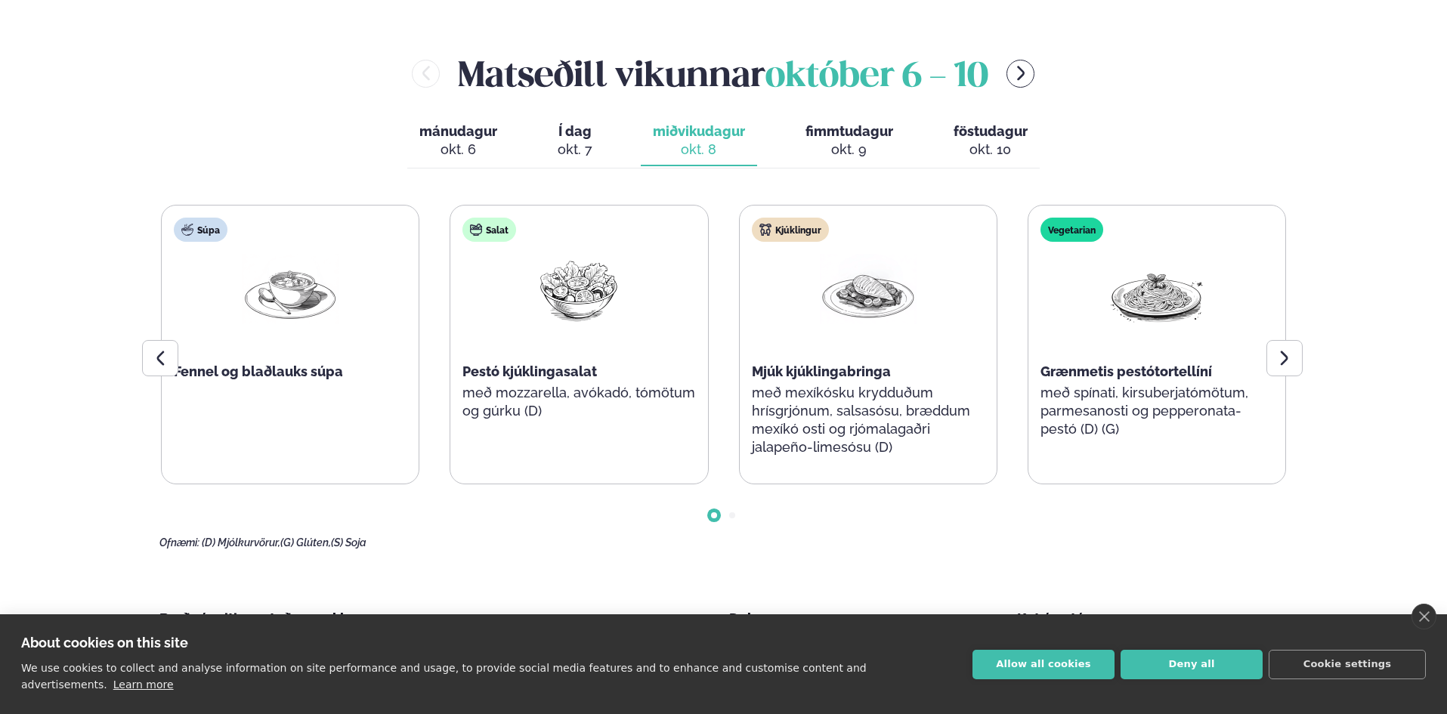
click at [589, 145] on div "okt. 7" at bounding box center [575, 150] width 35 height 18
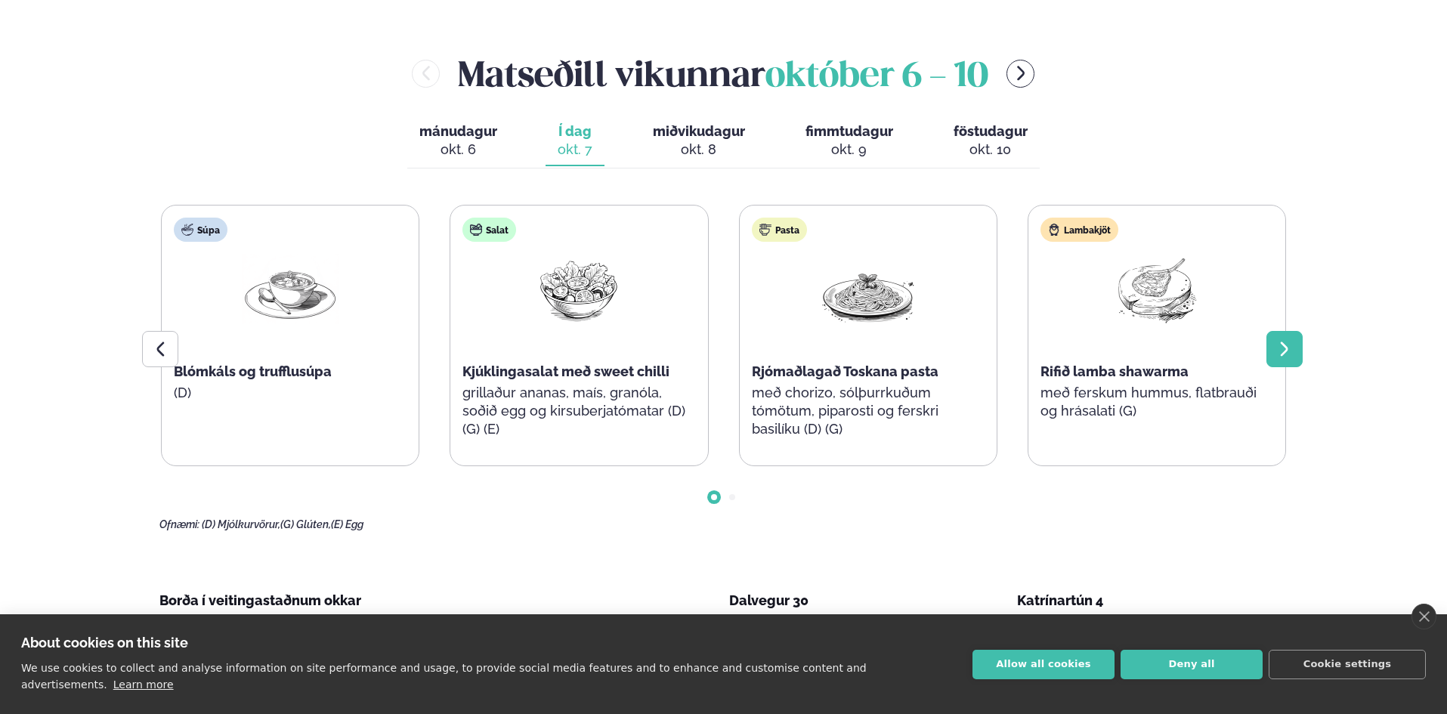
click at [1272, 353] on div at bounding box center [1284, 349] width 36 height 36
